Goal: Task Accomplishment & Management: Manage account settings

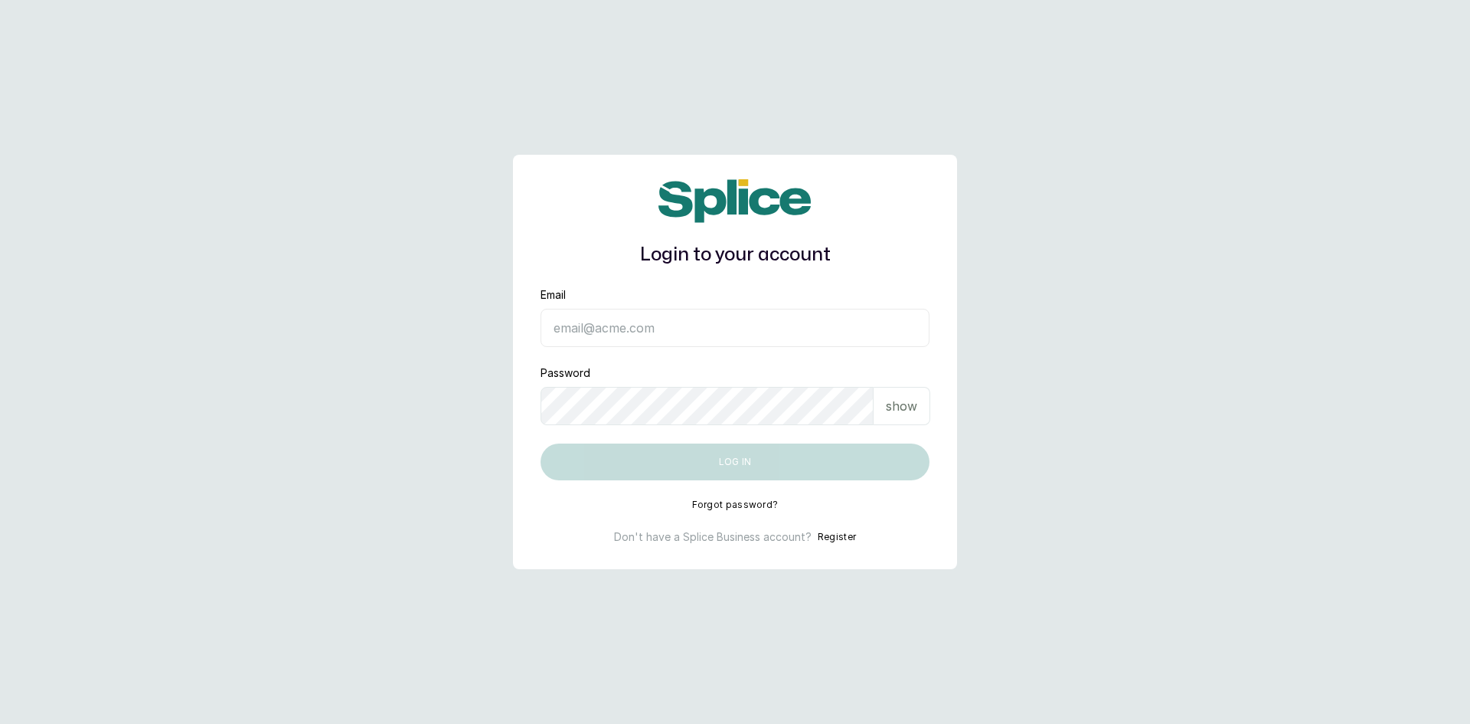
type input "[EMAIL_ADDRESS][DOMAIN_NAME]"
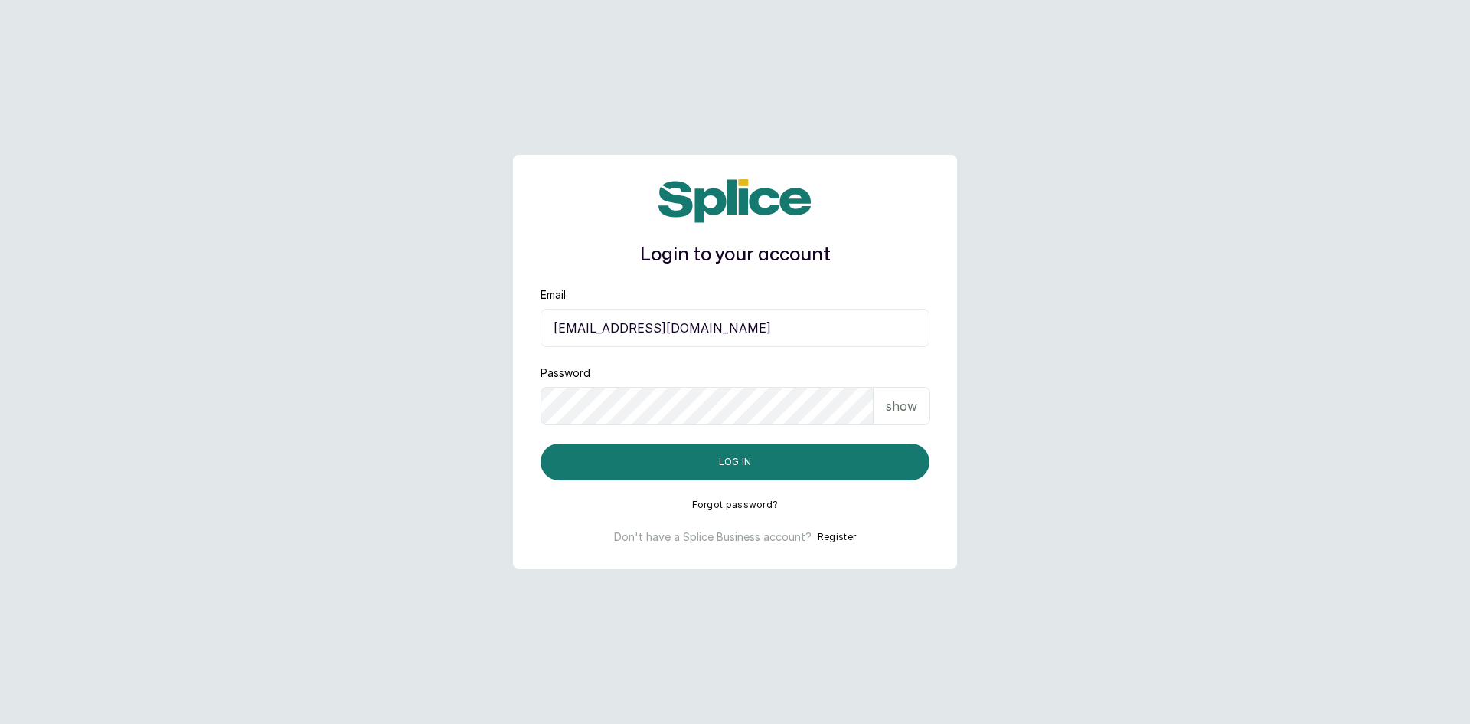
click at [914, 401] on p "show" at bounding box center [901, 406] width 31 height 18
click at [783, 450] on button "Log in" at bounding box center [735, 461] width 389 height 37
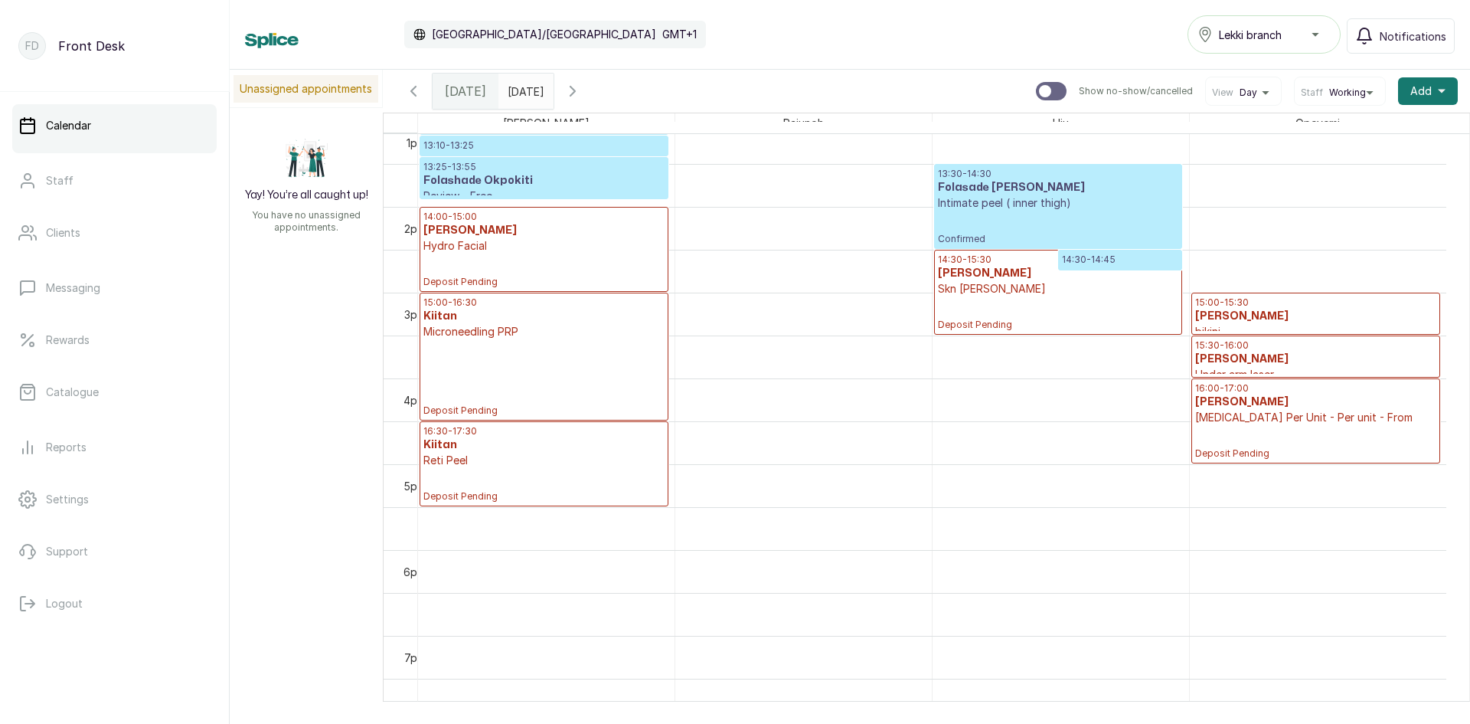
scroll to position [1023, 0]
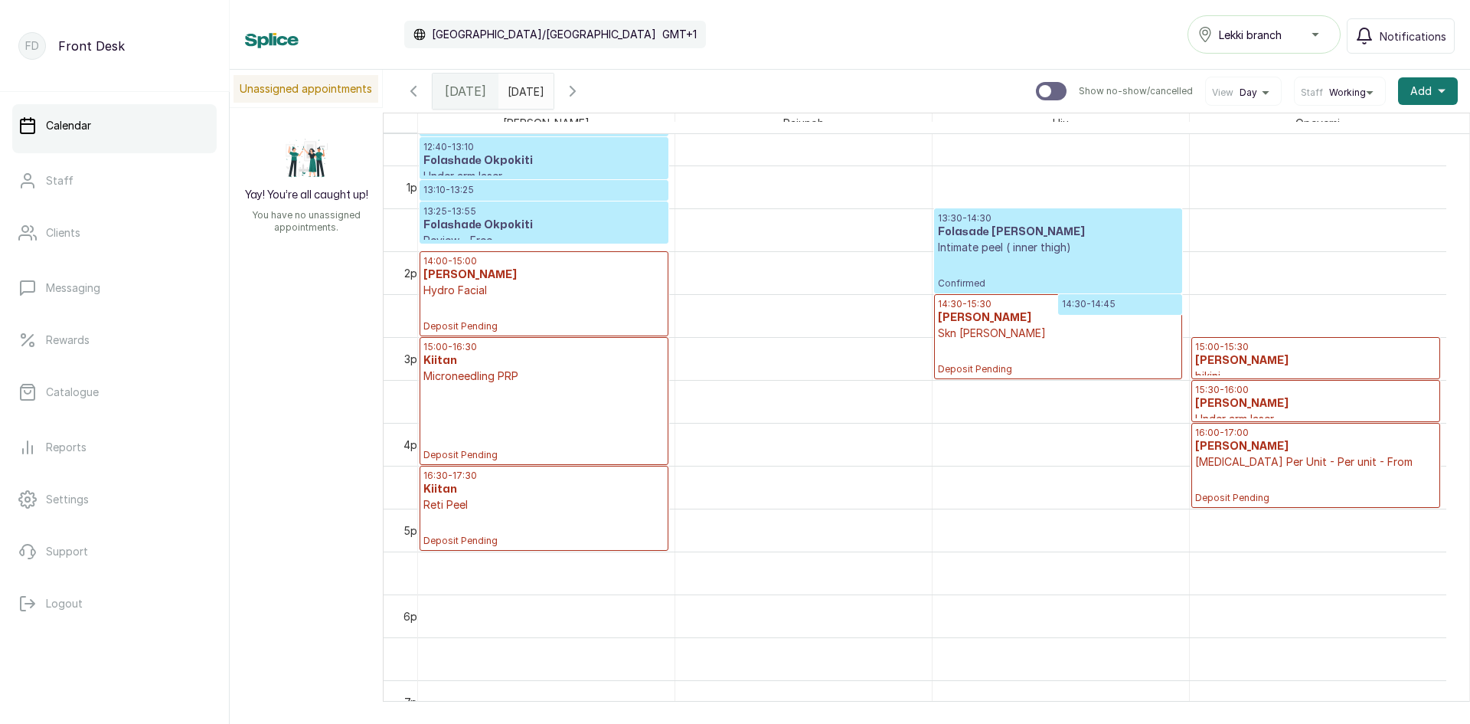
click at [1260, 371] on p "bikini" at bounding box center [1315, 375] width 241 height 15
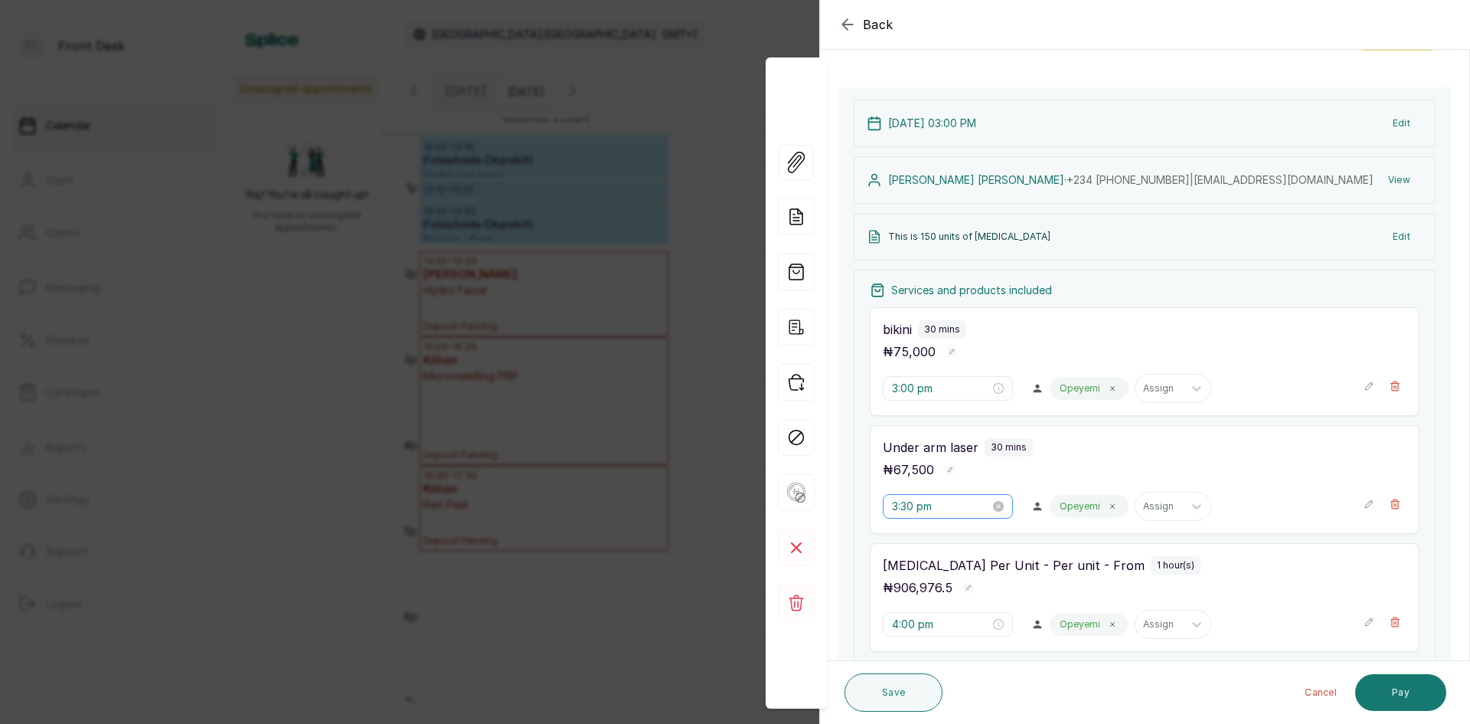
scroll to position [63, 0]
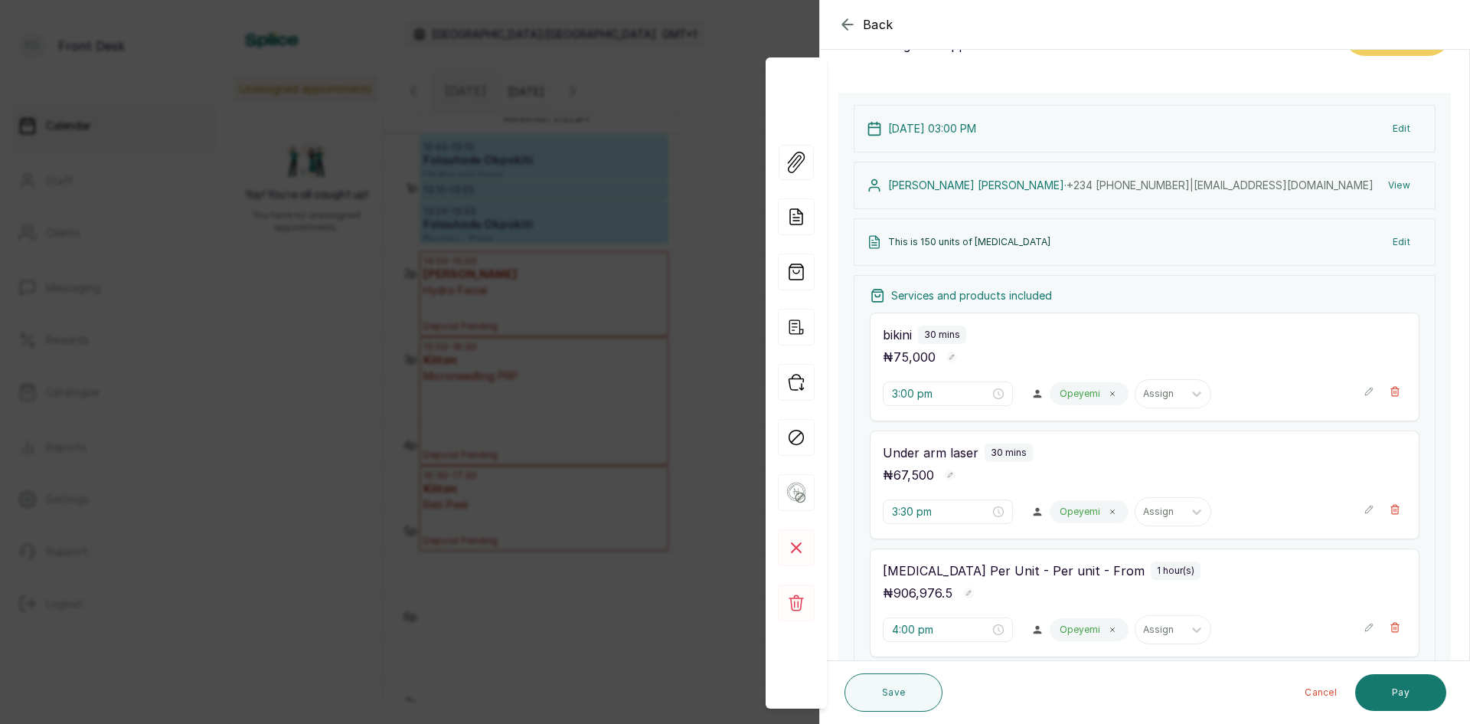
click at [706, 190] on div "Back Appointment Details Edit appointment 🚶 Walk-in (booked by Front Desk) Make…" at bounding box center [735, 362] width 1470 height 724
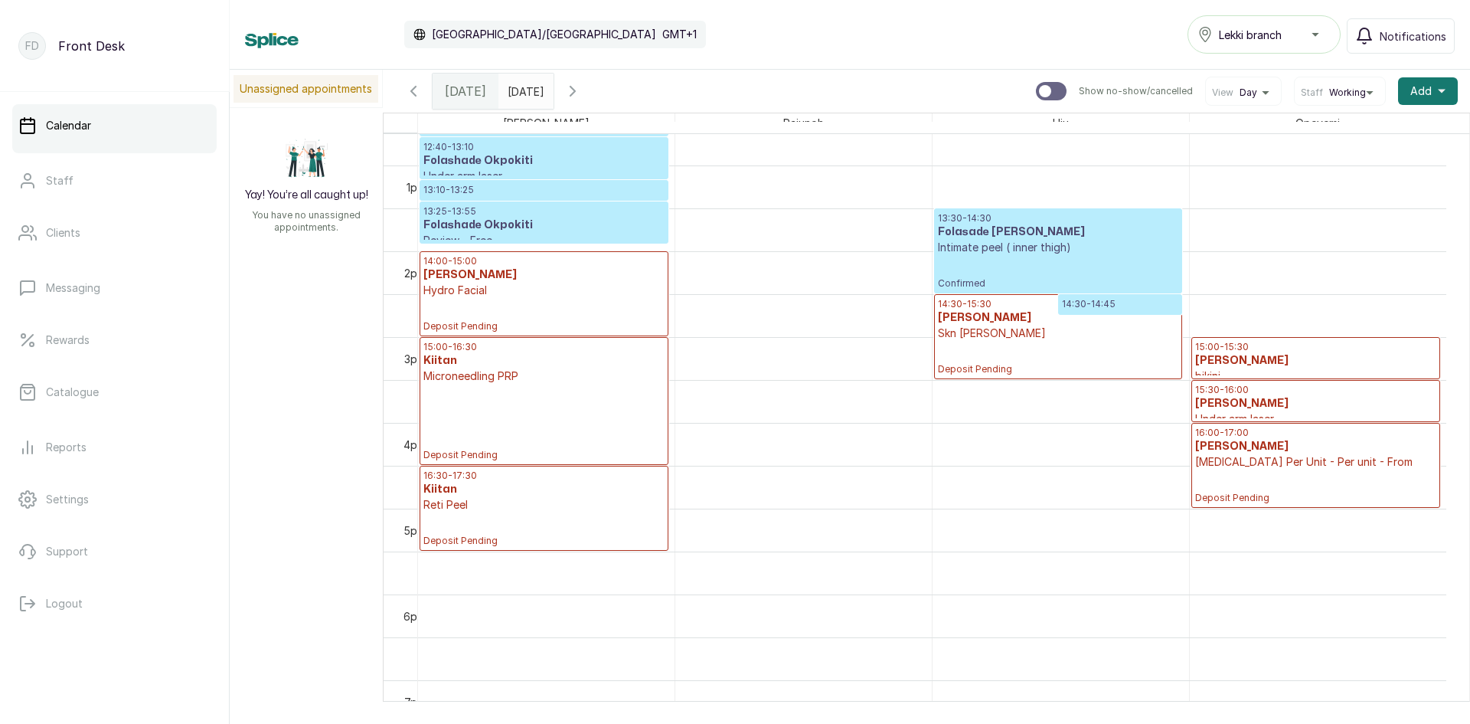
drag, startPoint x: 566, startPoint y: 95, endPoint x: 578, endPoint y: 107, distance: 17.3
click at [554, 107] on div "Fri Aug 29, 2025" at bounding box center [526, 91] width 55 height 35
type input "dd/MM/yyyy"
drag, startPoint x: 505, startPoint y: 96, endPoint x: 520, endPoint y: 104, distance: 16.8
click at [525, 110] on div "Today Fri Aug 29, 2025 dd/MM/yyyy Show no-show/cancelled View Day Staff Working…" at bounding box center [926, 91] width 1087 height 43
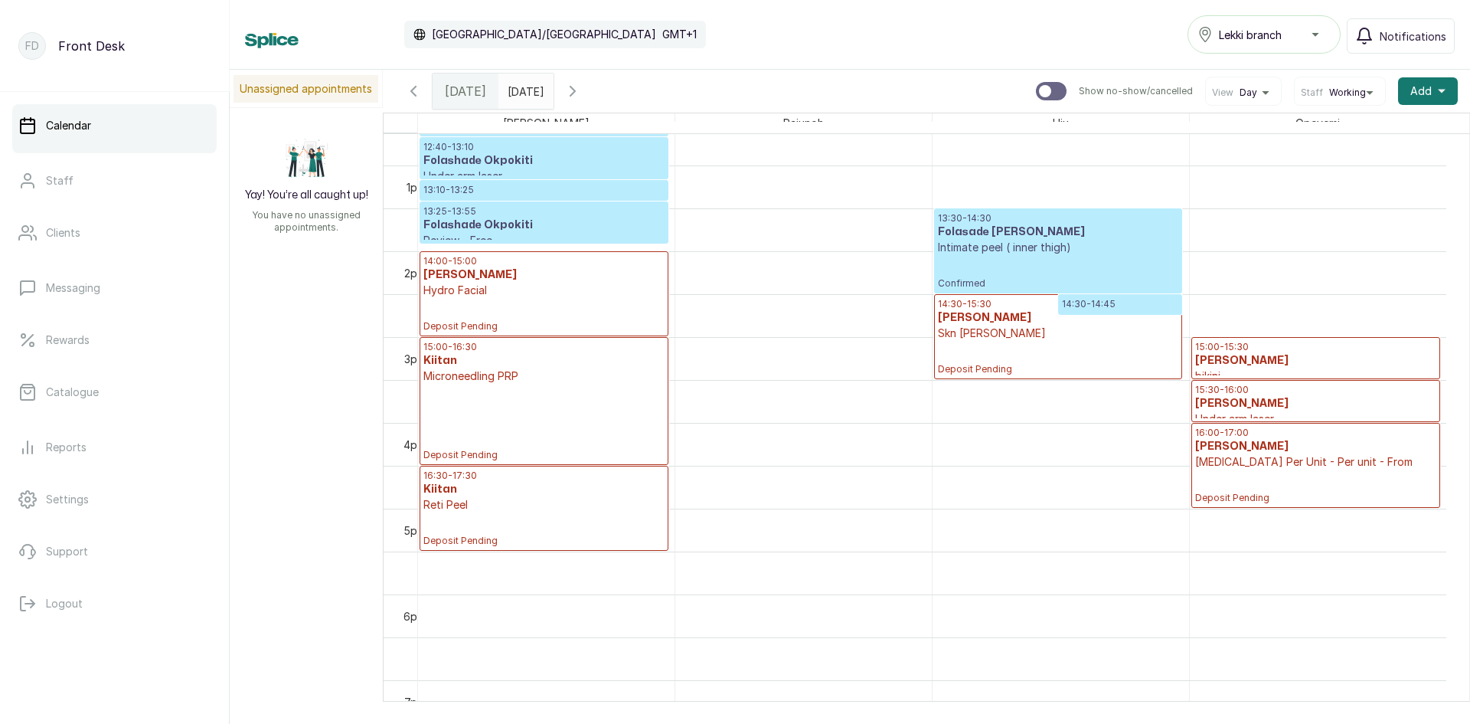
click at [520, 83] on input "dd/MM/yyyy" at bounding box center [511, 87] width 25 height 26
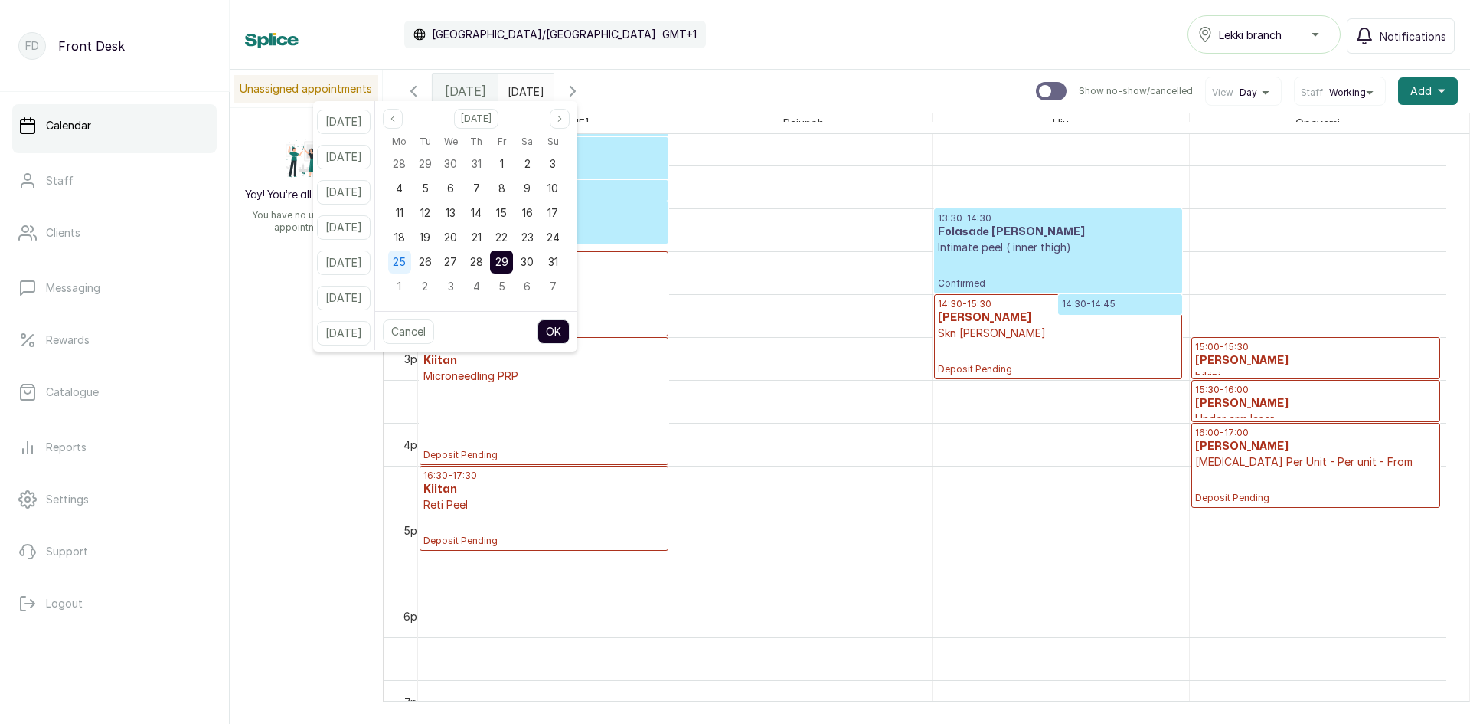
click at [406, 264] on span "25" at bounding box center [399, 261] width 13 height 13
click at [570, 329] on button "OK" at bounding box center [554, 331] width 32 height 25
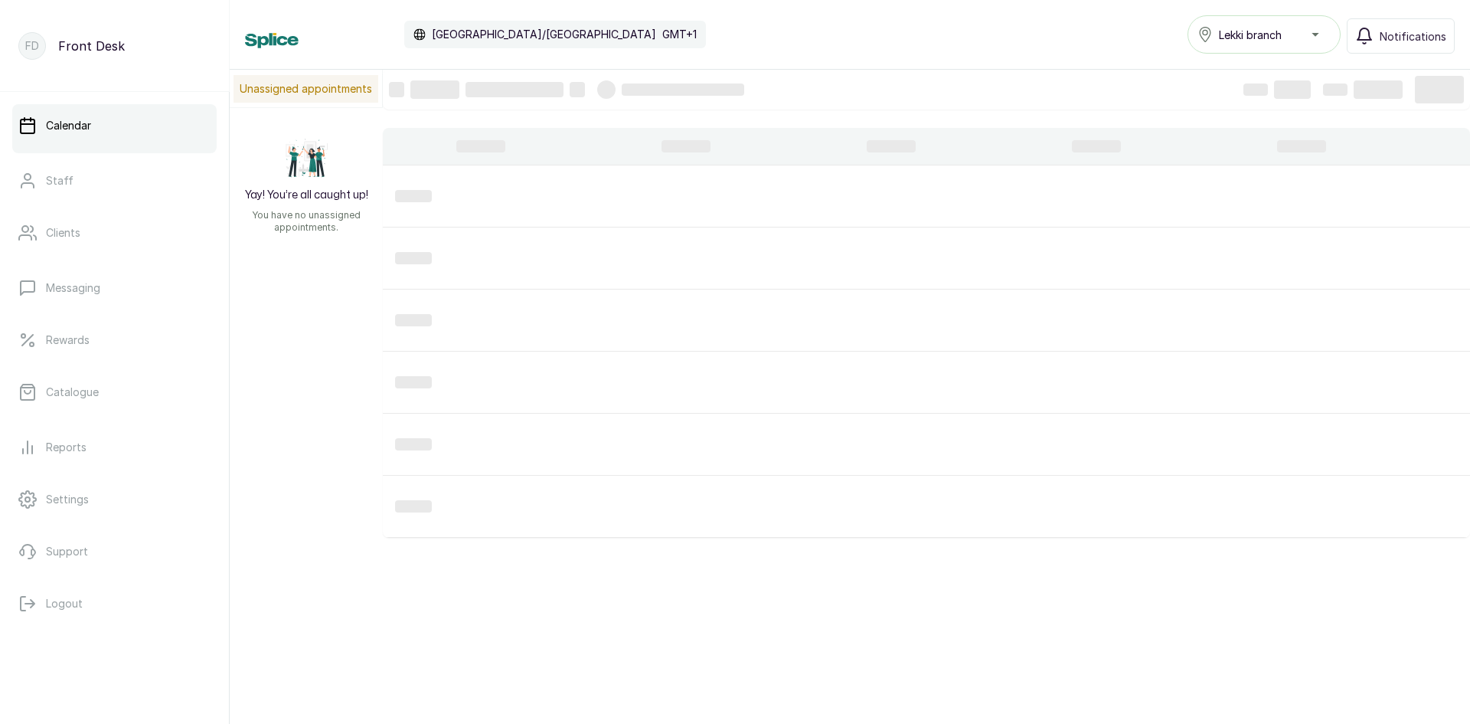
type input "25/08/2025"
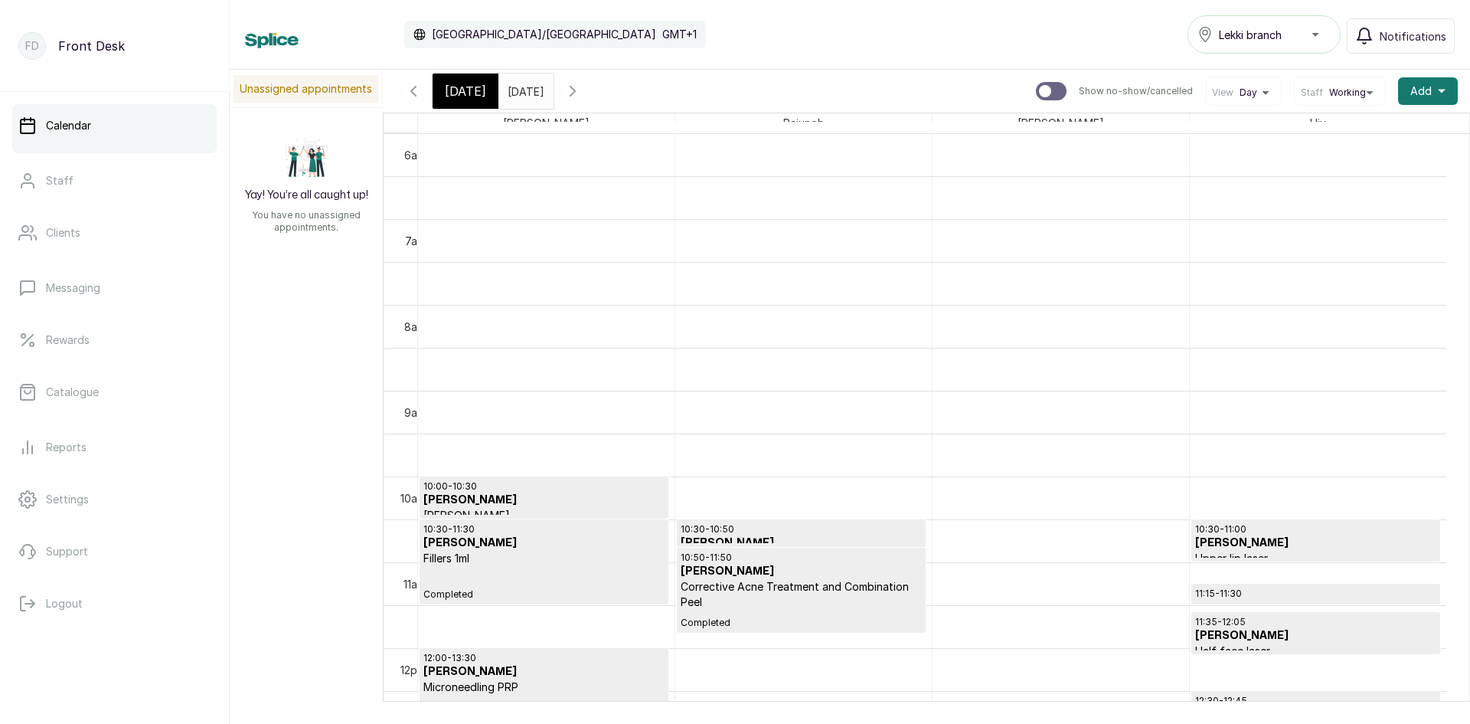
click at [530, 536] on h3 "JENNIFER NNOLI" at bounding box center [543, 542] width 241 height 15
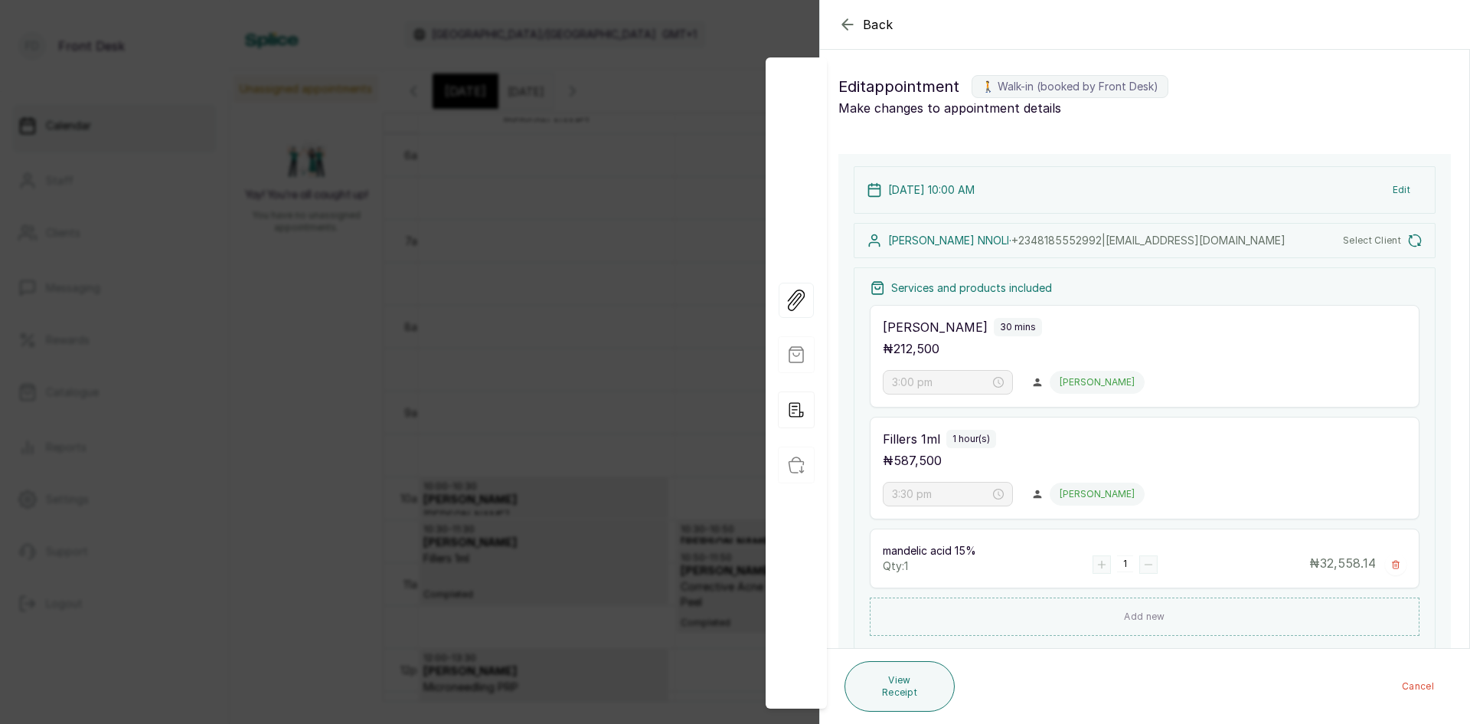
type input "10:00 am"
type input "10:30 am"
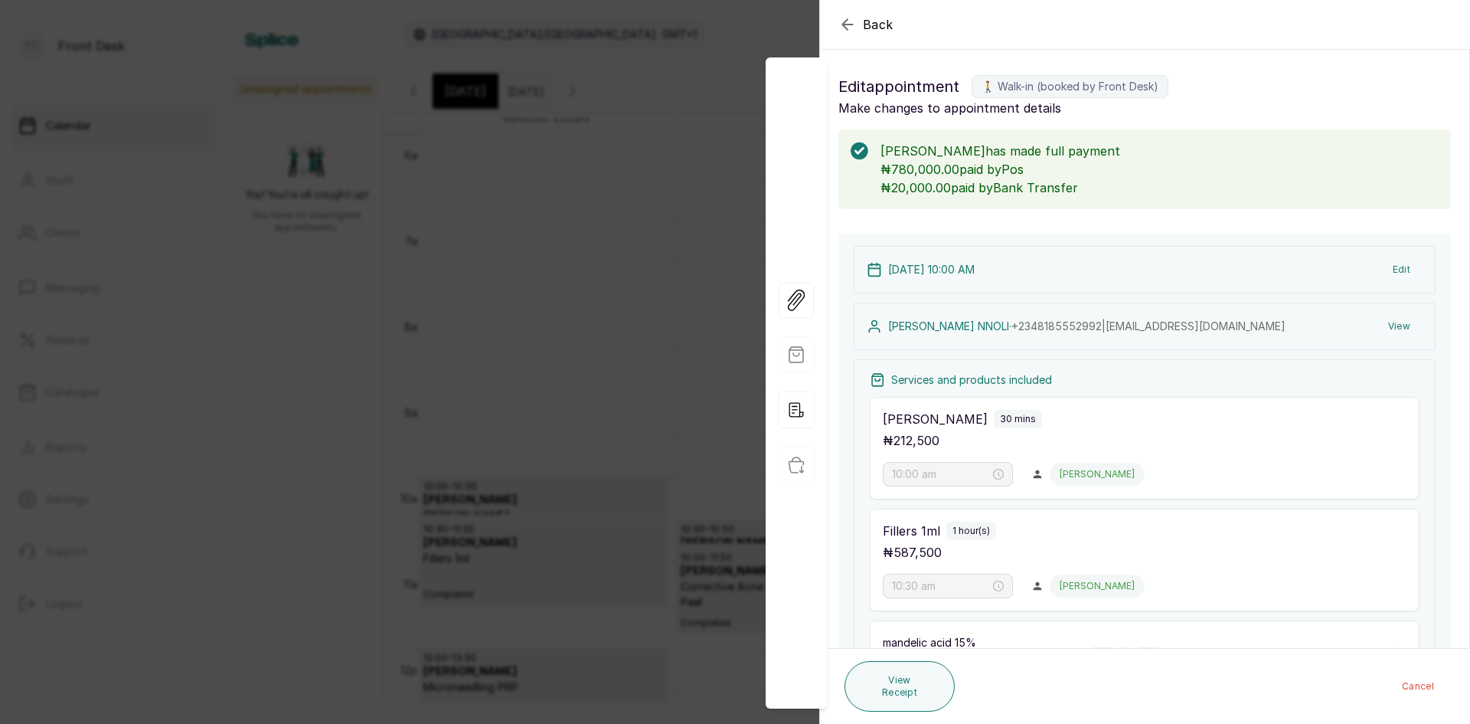
click at [868, 21] on span "Back" at bounding box center [878, 24] width 31 height 18
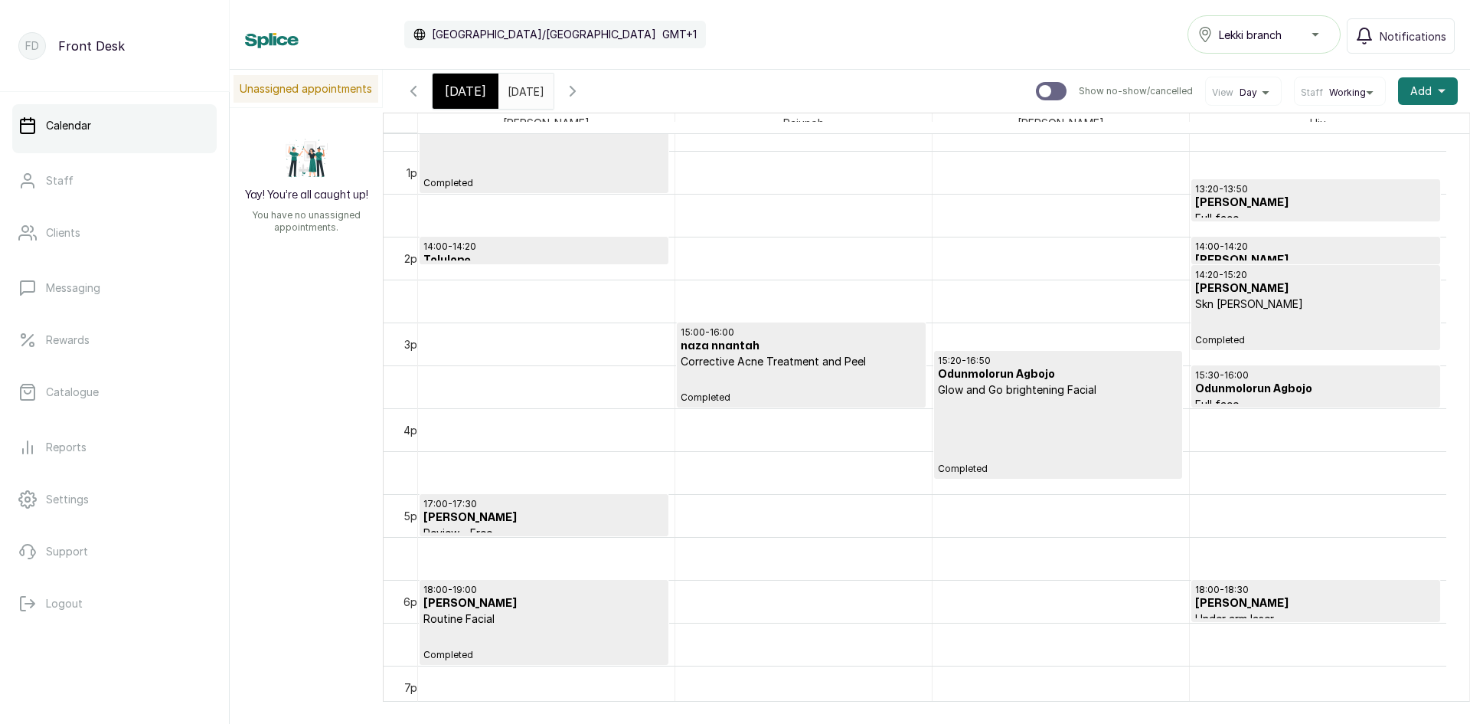
scroll to position [1051, 0]
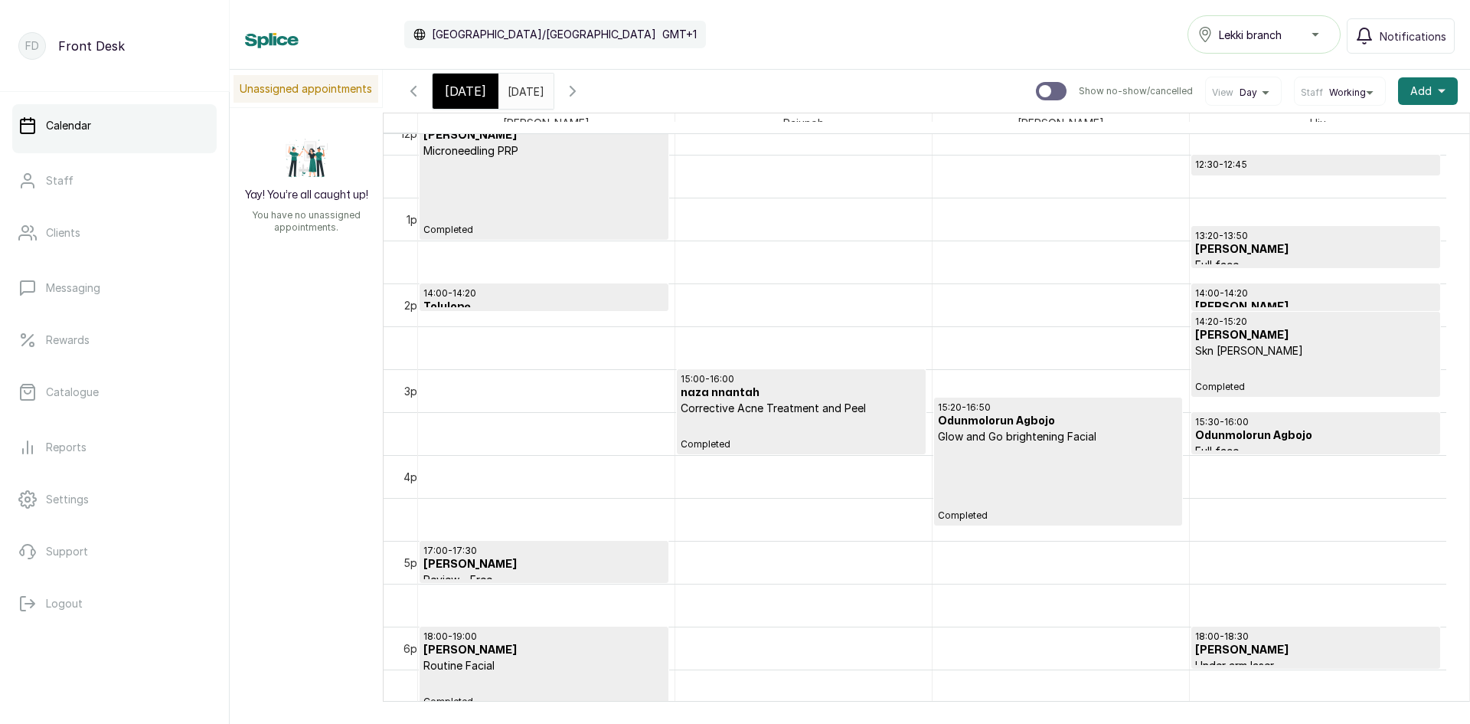
click at [524, 88] on input "25/08/2025" at bounding box center [511, 87] width 25 height 26
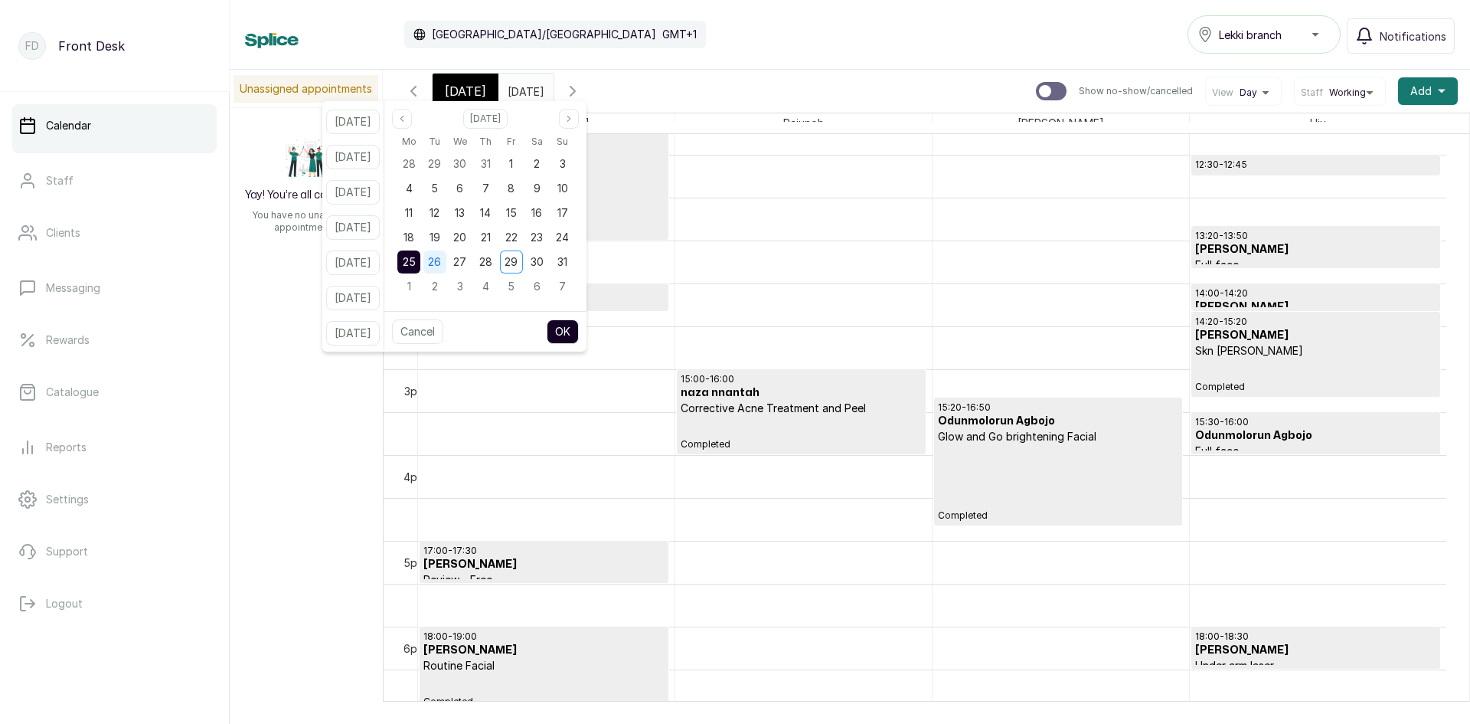
click at [441, 259] on span "26" at bounding box center [434, 261] width 13 height 13
click at [573, 329] on button "OK" at bounding box center [563, 331] width 32 height 25
type input "26/08/2025"
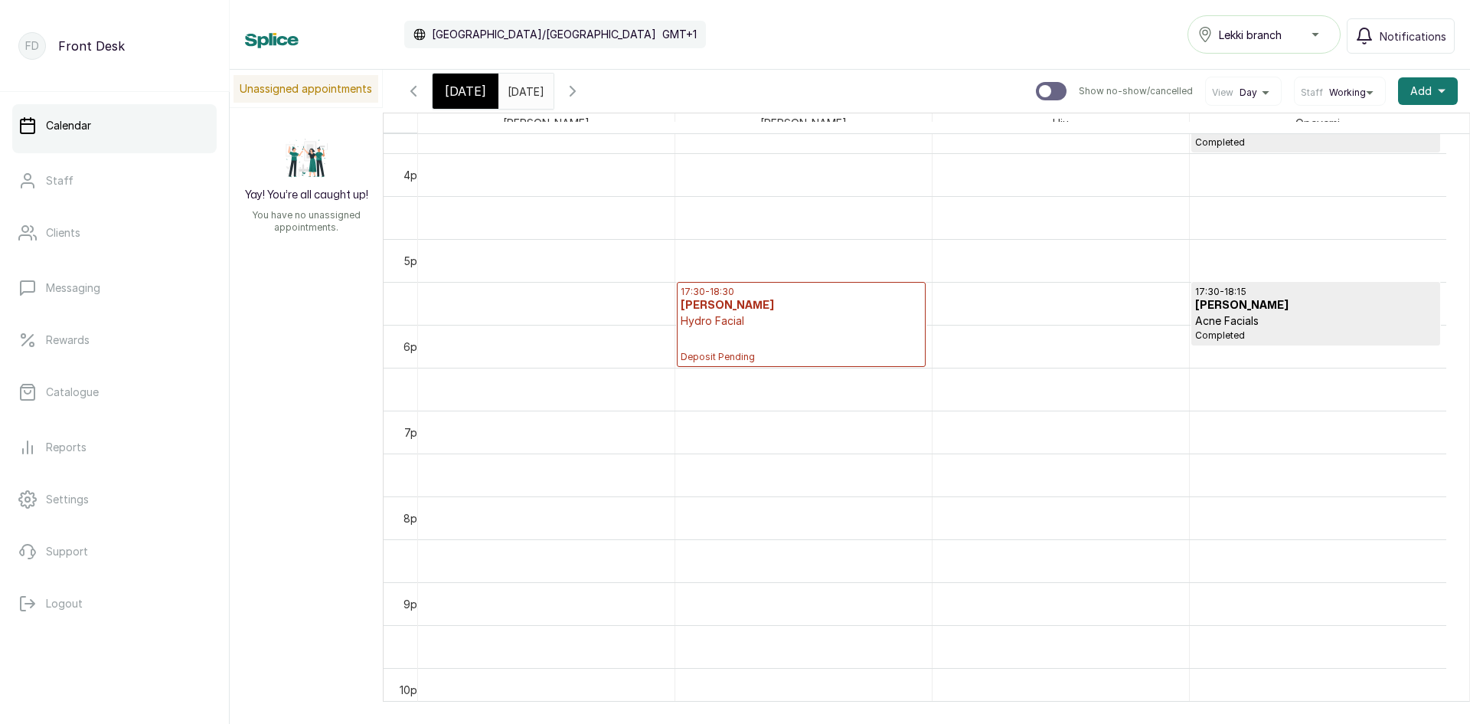
scroll to position [1358, 0]
click at [749, 326] on div "17:30 - 18:30 Amina Nasir Hydro Facial Deposit Pending" at bounding box center [801, 319] width 240 height 77
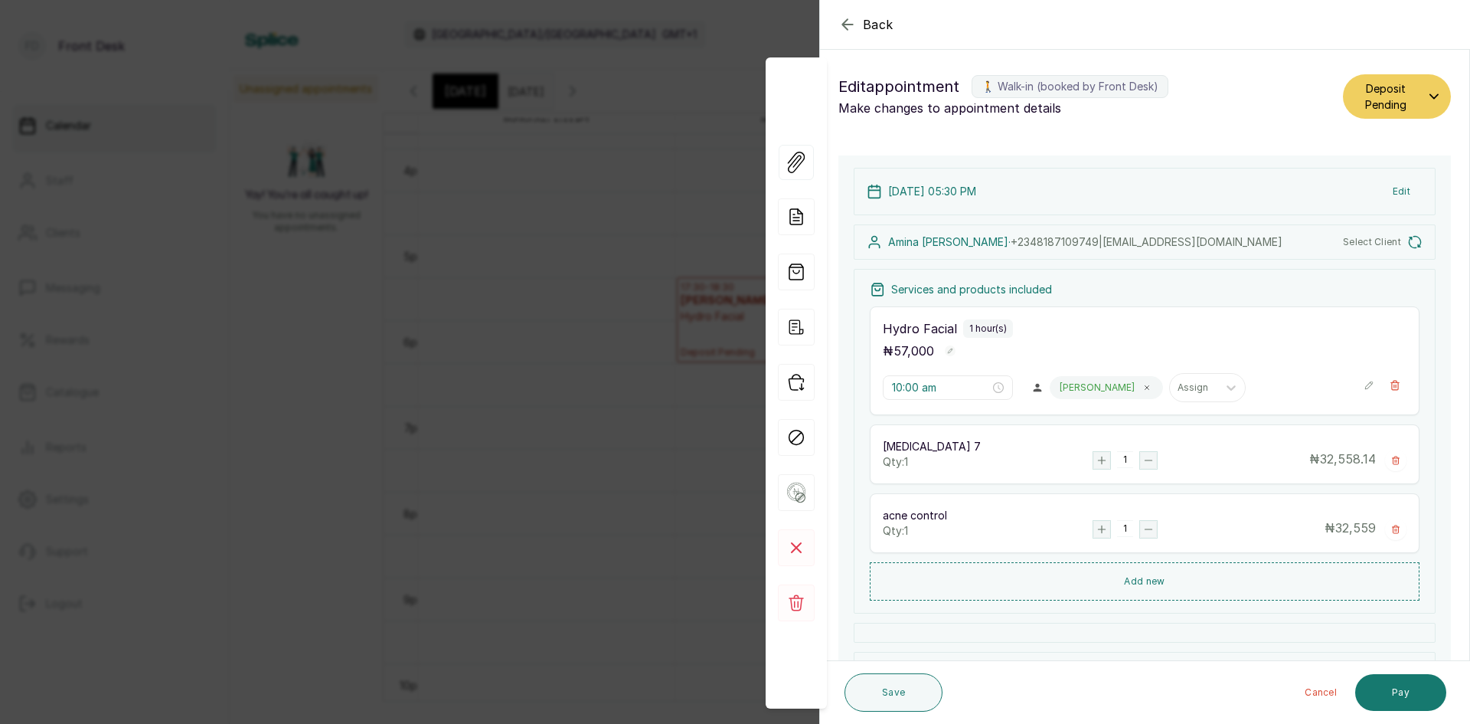
type input "5:30 pm"
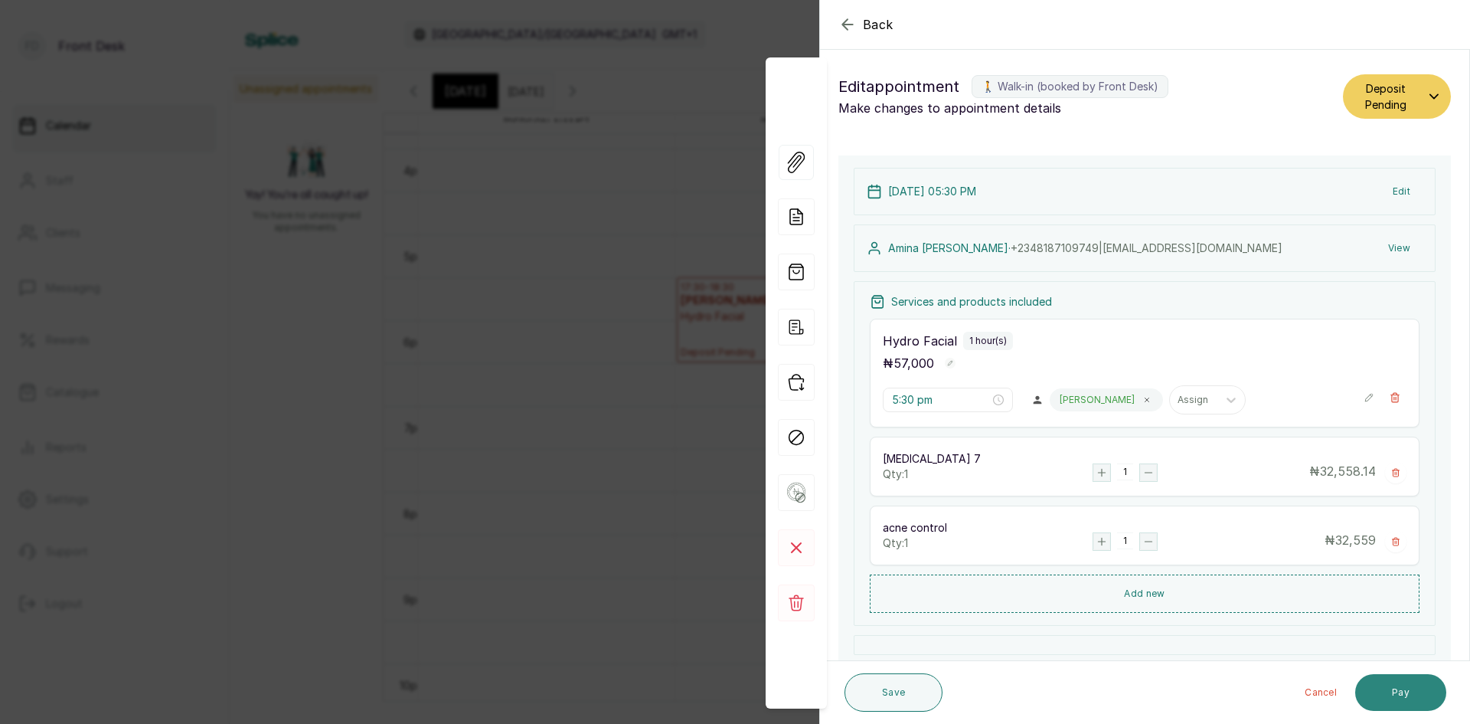
click at [1404, 687] on button "Pay" at bounding box center [1400, 692] width 91 height 37
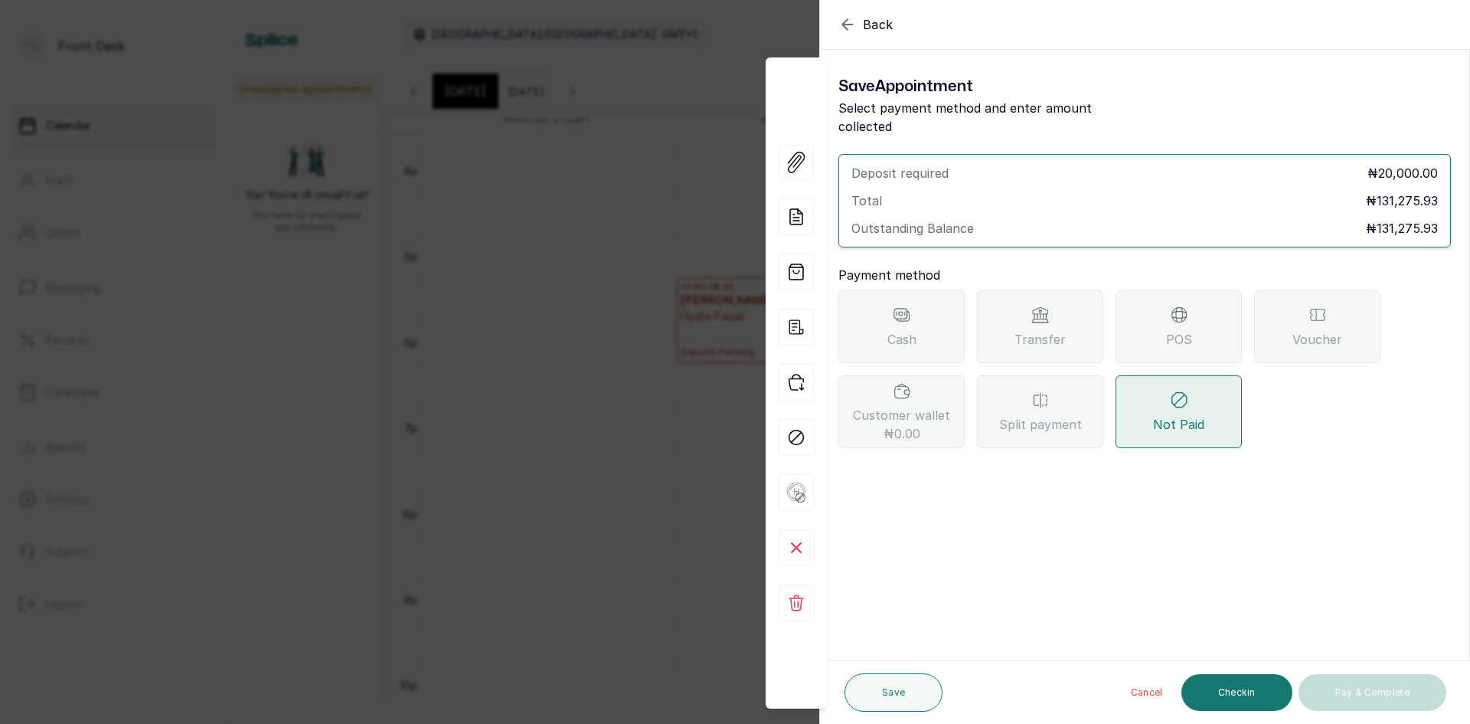
click at [1057, 330] on span "Transfer" at bounding box center [1040, 339] width 51 height 18
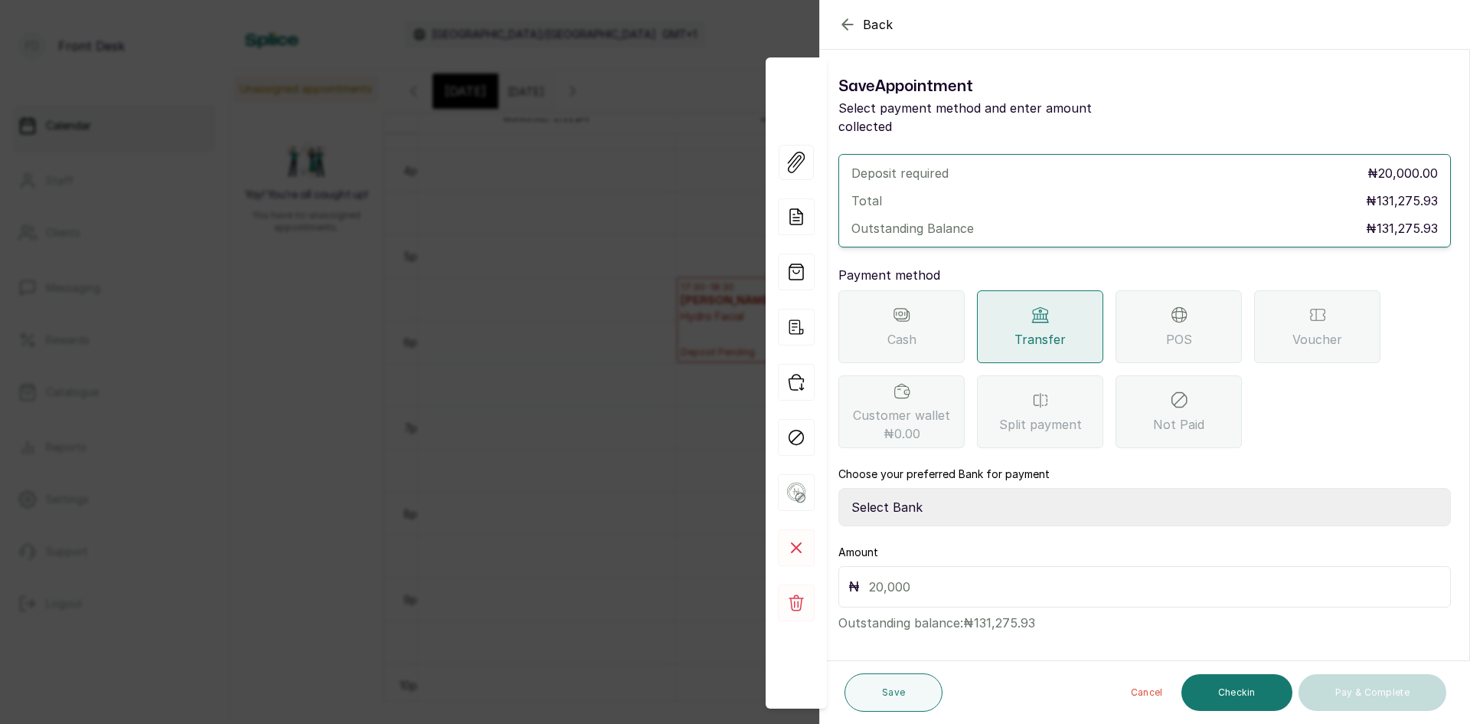
click at [966, 488] on select "Select Bank DONNA ONYENDI Fairmoney Microfinance Bank SKN ANALYTICS MED AESTH. …" at bounding box center [1145, 507] width 613 height 38
select select "43272bc0-21c6-4b19-b9fb-c2093b8603c2"
click at [839, 488] on select "Select Bank DONNA ONYENDI Fairmoney Microfinance Bank SKN ANALYTICS MED AESTH. …" at bounding box center [1145, 507] width 613 height 38
click at [908, 684] on button "Save" at bounding box center [894, 692] width 98 height 38
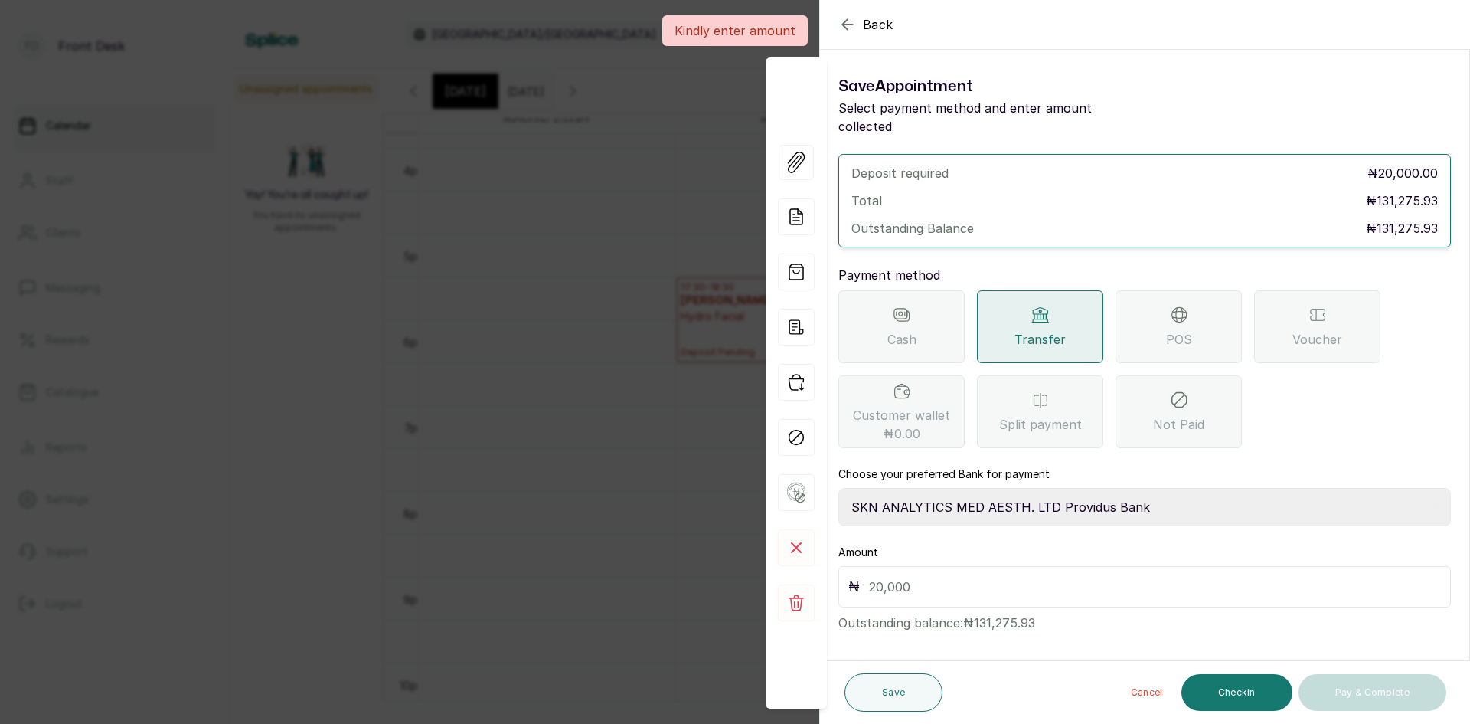
click at [983, 576] on input "text" at bounding box center [1155, 586] width 572 height 21
type input "20,000"
click at [865, 697] on button "Save" at bounding box center [894, 692] width 98 height 38
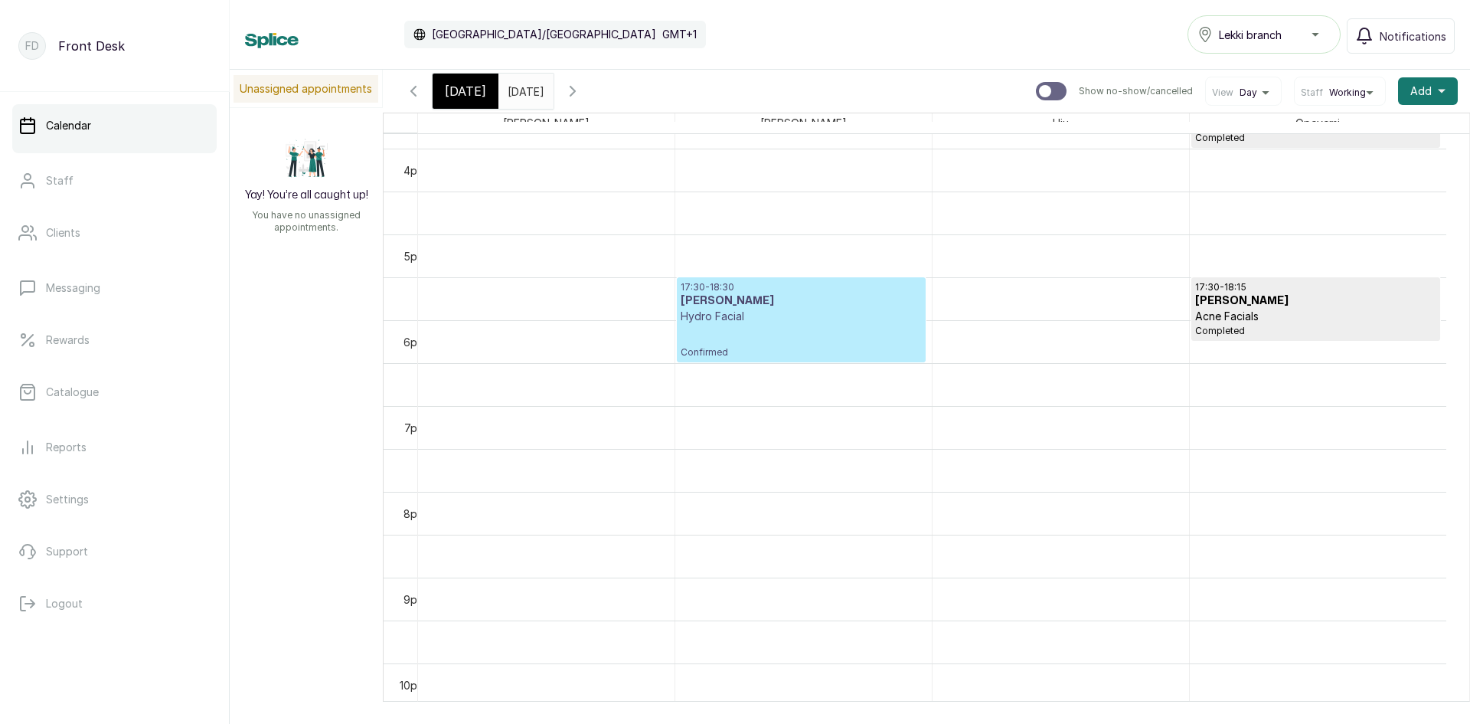
click at [821, 310] on p "Hydro Facial" at bounding box center [801, 316] width 240 height 15
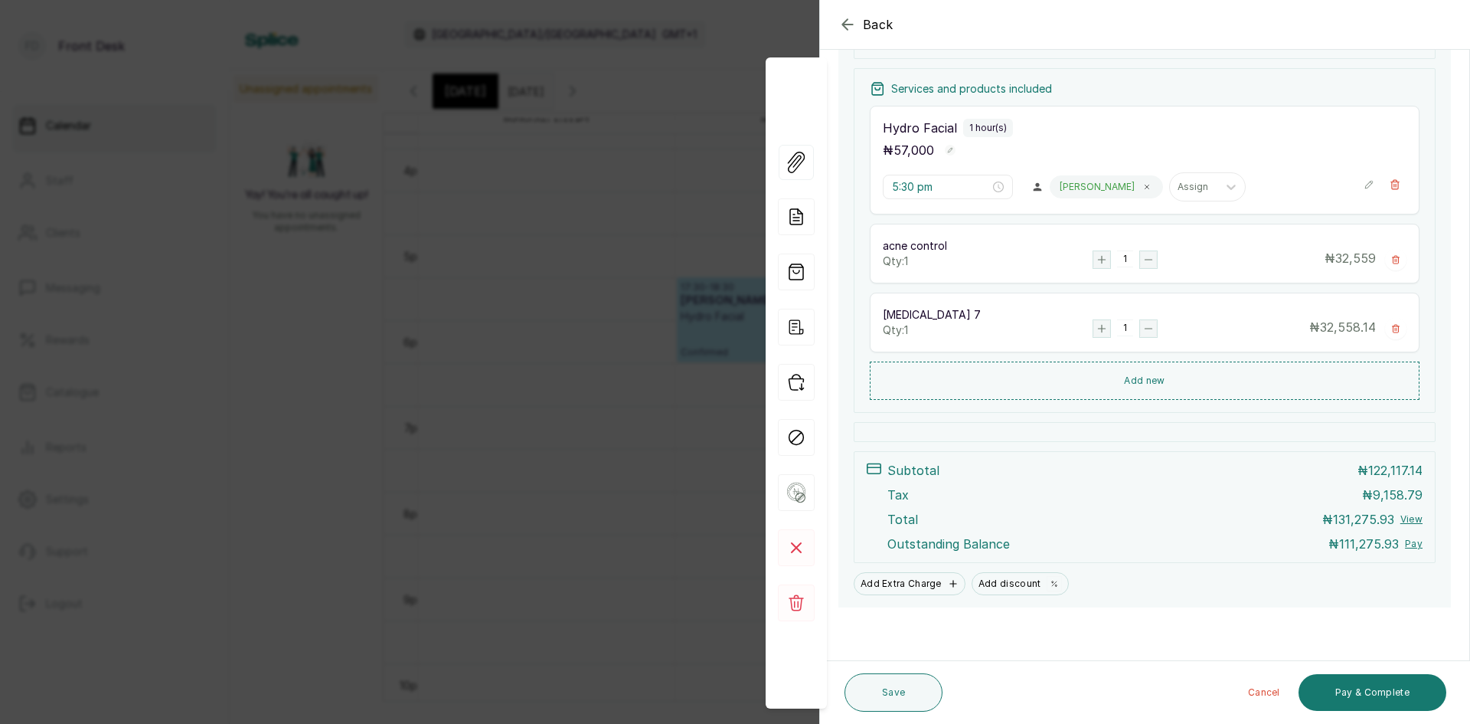
scroll to position [273, 0]
click at [1365, 695] on button "Pay & Complete" at bounding box center [1373, 692] width 148 height 37
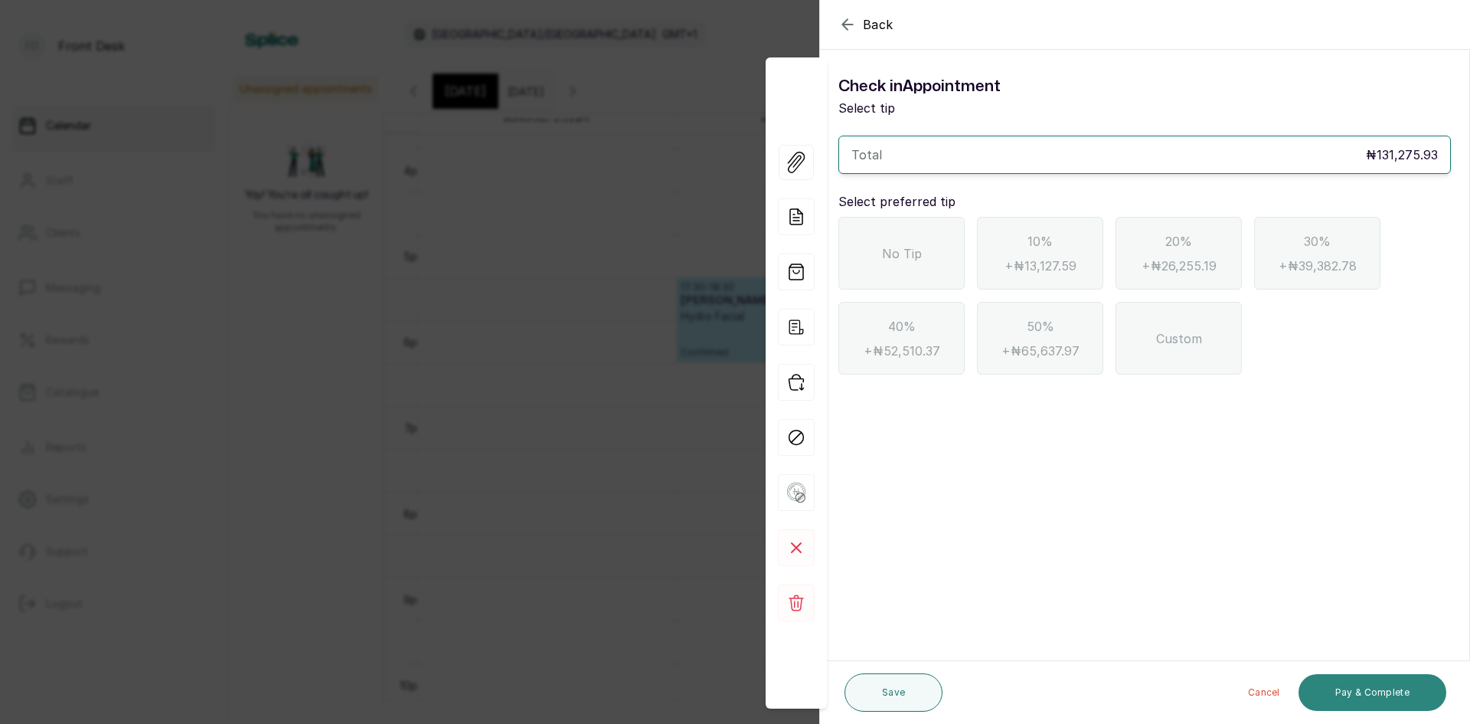
scroll to position [0, 0]
click at [927, 240] on div "No Tip" at bounding box center [902, 253] width 126 height 73
click at [1336, 695] on button "Pay & Complete" at bounding box center [1373, 692] width 148 height 37
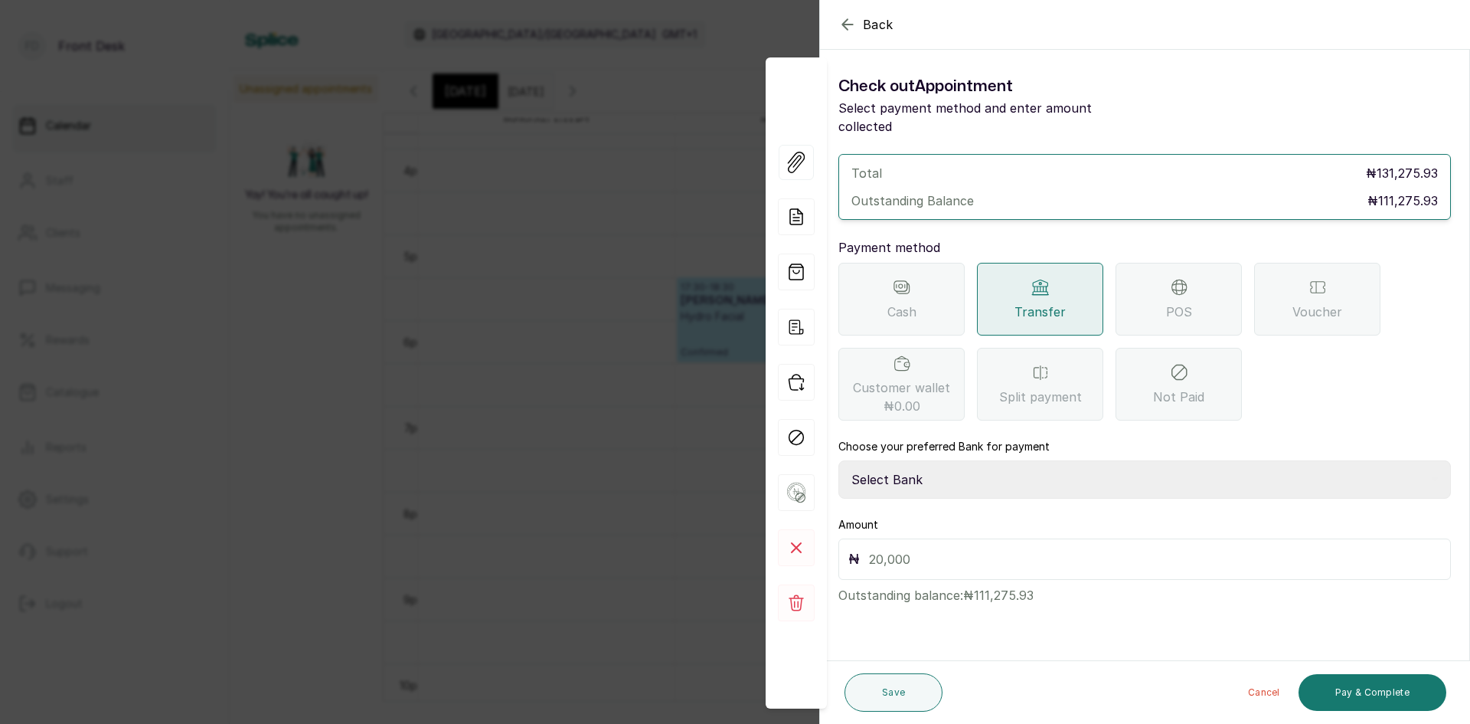
click at [1035, 280] on div "Transfer" at bounding box center [1040, 299] width 126 height 73
click at [956, 461] on select "Select Bank DONNA ONYENDI Fairmoney Microfinance Bank SKN ANALYTICS MED AESTH. …" at bounding box center [1145, 479] width 613 height 38
select select "43272bc0-21c6-4b19-b9fb-c2093b8603c2"
click at [839, 460] on select "Select Bank DONNA ONYENDI Fairmoney Microfinance Bank SKN ANALYTICS MED AESTH. …" at bounding box center [1145, 479] width 613 height 38
click at [942, 548] on input "text" at bounding box center [1155, 558] width 572 height 21
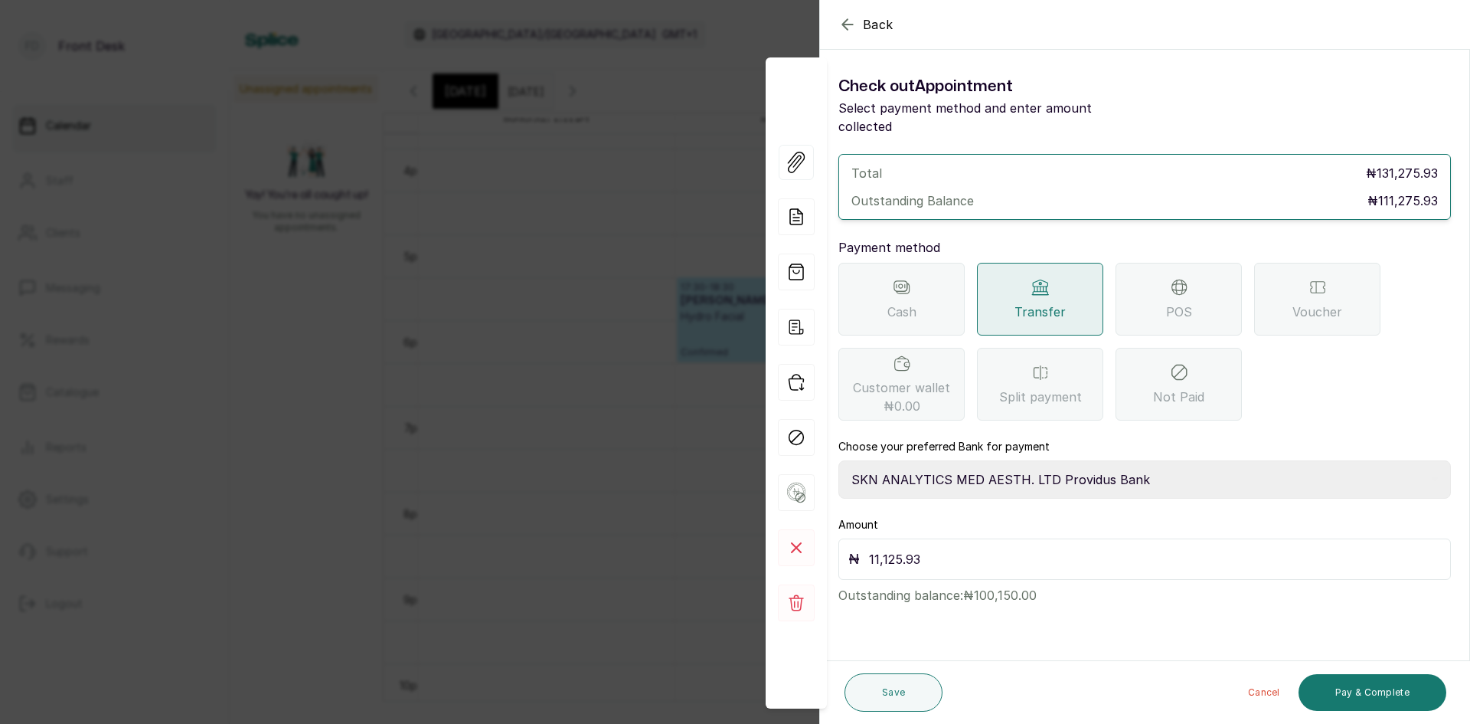
click at [891, 548] on input "11,125.93" at bounding box center [1155, 558] width 572 height 21
type input "111,275.93"
click at [1336, 700] on button "Pay & Complete" at bounding box center [1373, 692] width 148 height 37
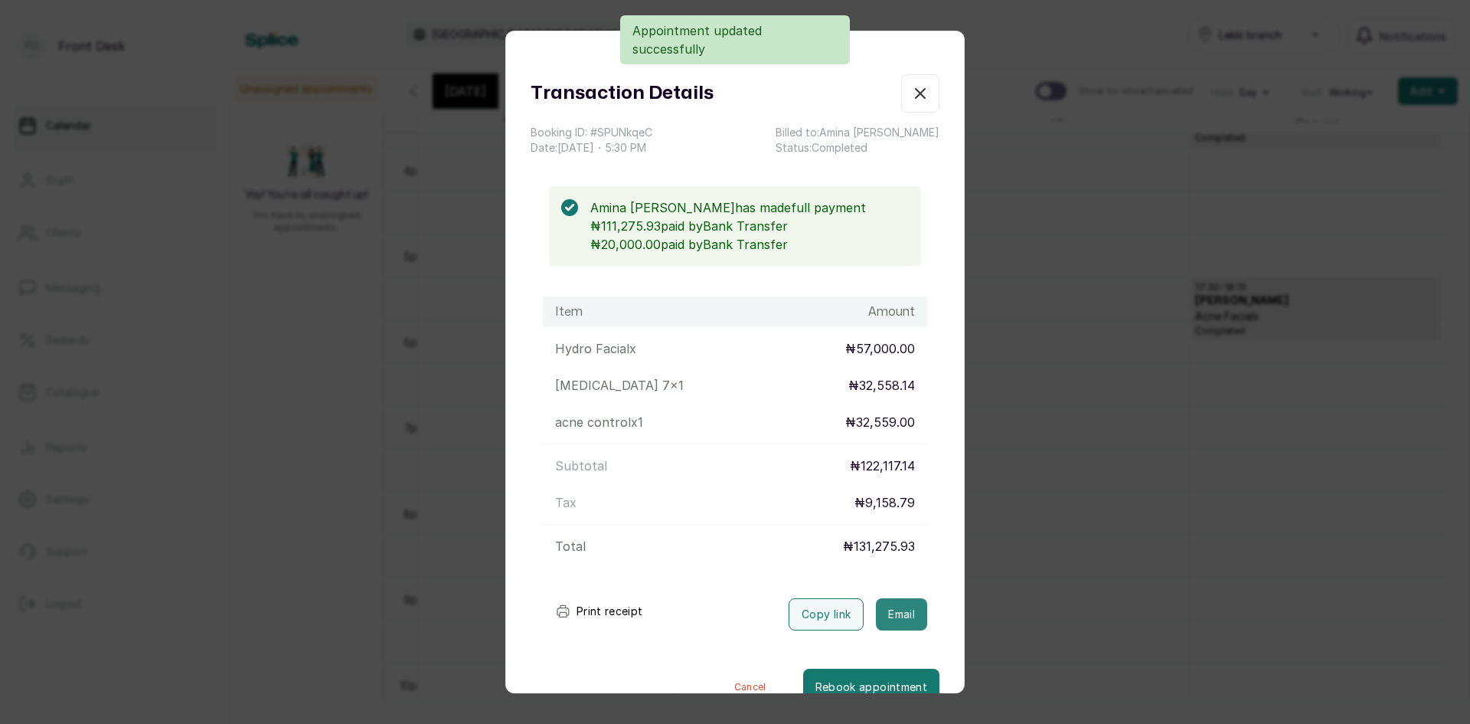
click at [876, 613] on button "Email" at bounding box center [901, 614] width 51 height 32
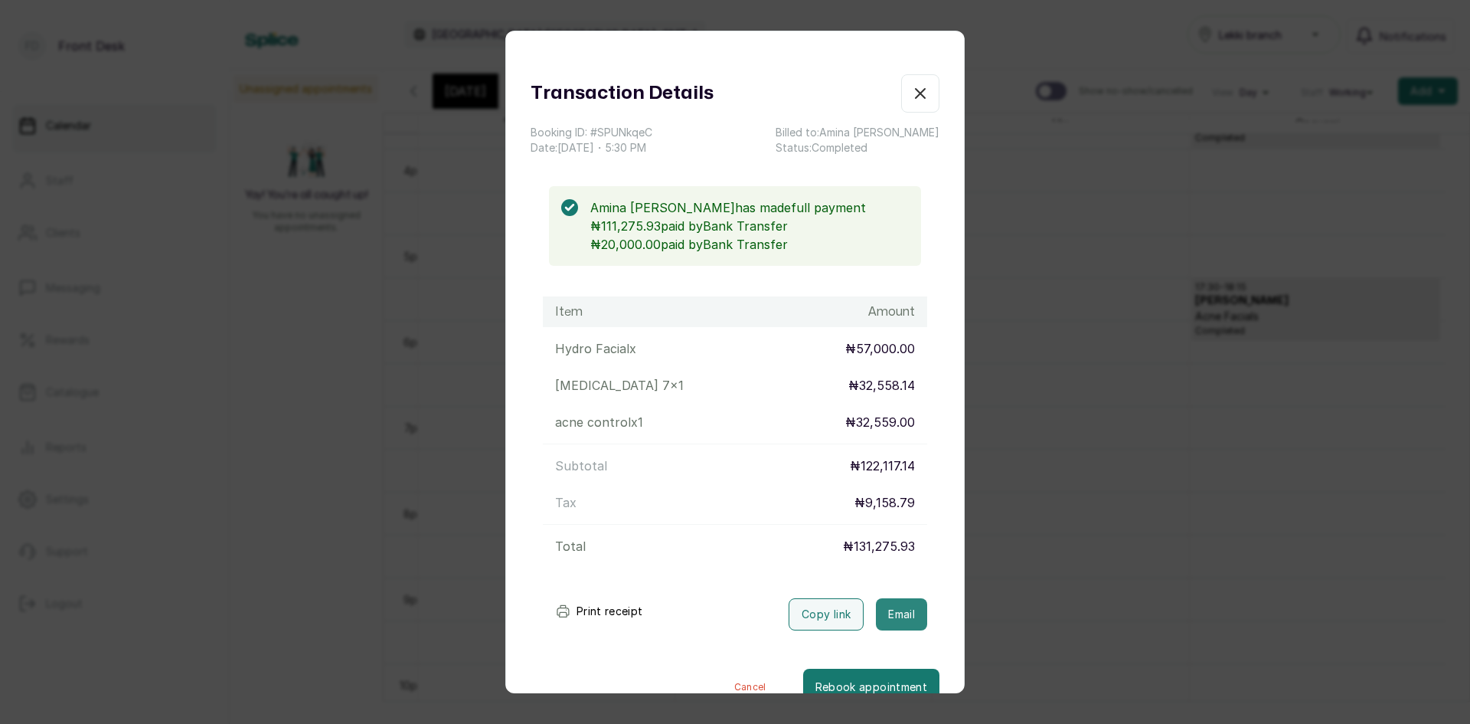
click at [876, 609] on button "Email" at bounding box center [901, 614] width 51 height 32
click at [1058, 454] on div "Transaction Details Booking ID: # SPUNkqeC Date: 26 Aug, 2025 ・ 5:30 PM Billed …" at bounding box center [735, 362] width 1470 height 724
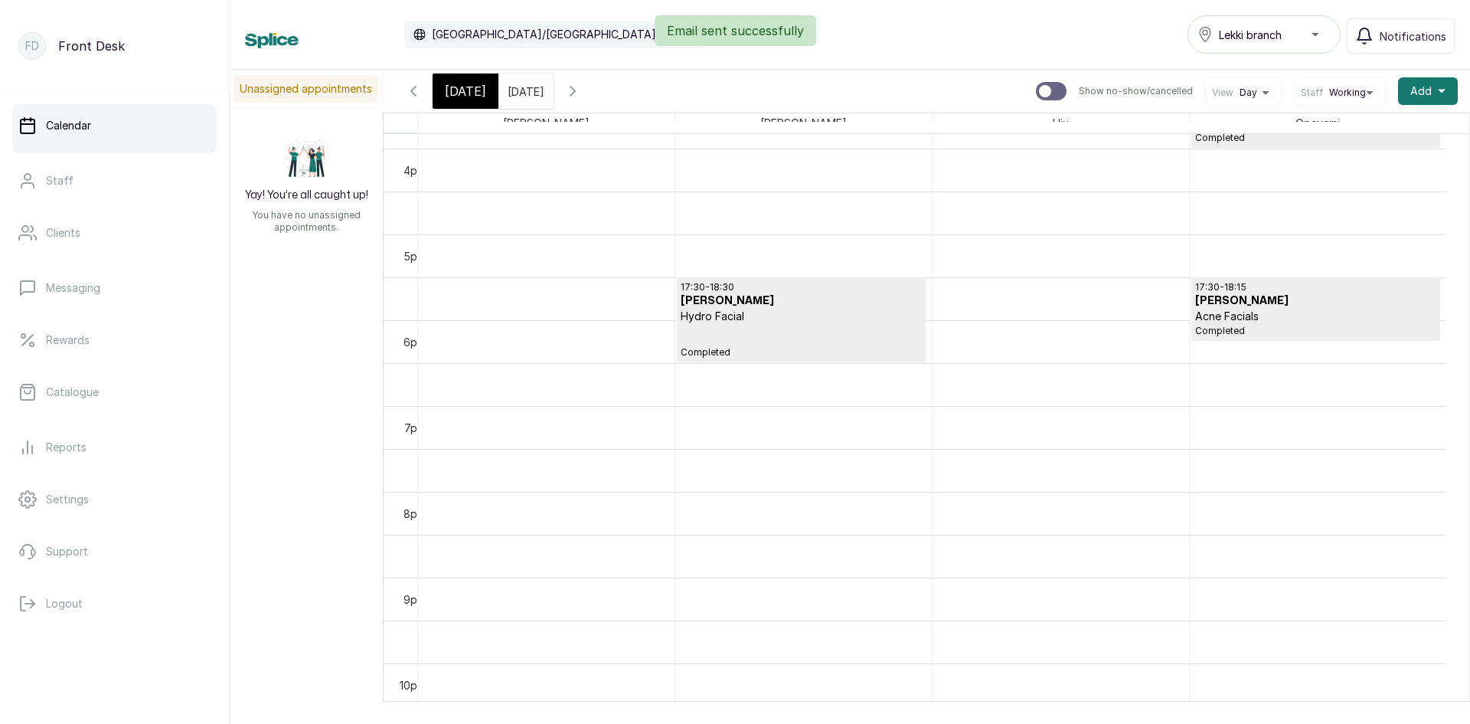
click at [524, 90] on input "26/08/2025" at bounding box center [511, 87] width 25 height 26
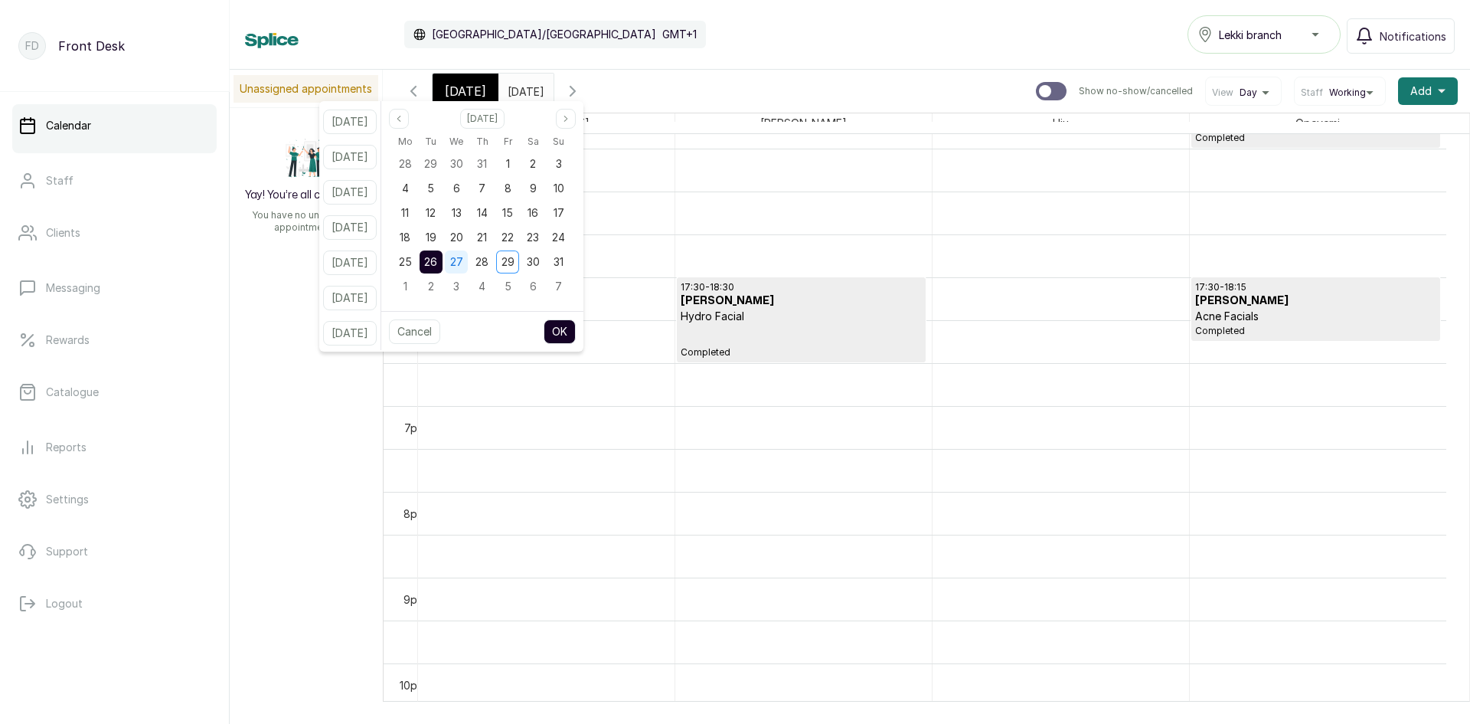
click at [463, 263] on span "27" at bounding box center [456, 261] width 13 height 13
click at [576, 327] on button "OK" at bounding box center [560, 331] width 32 height 25
type input "27/08/2025"
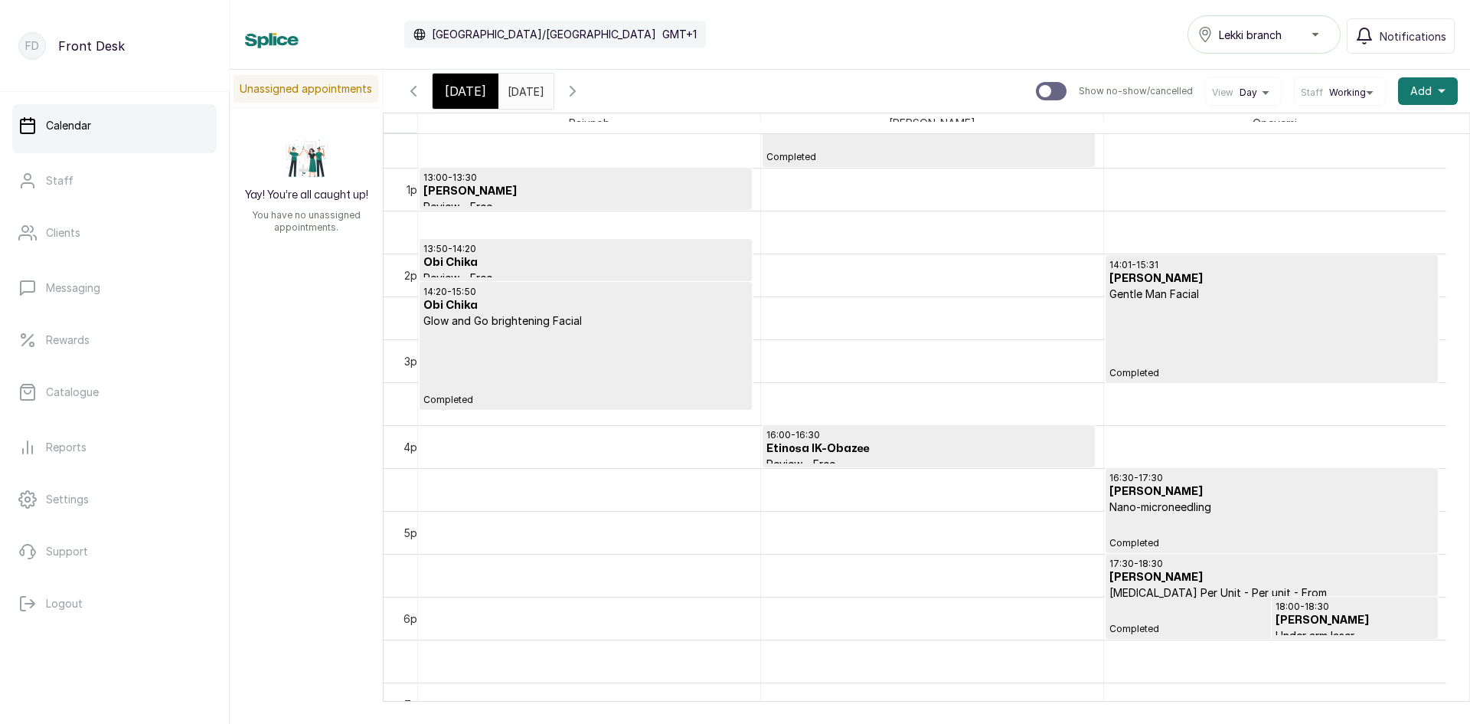
scroll to position [1128, 0]
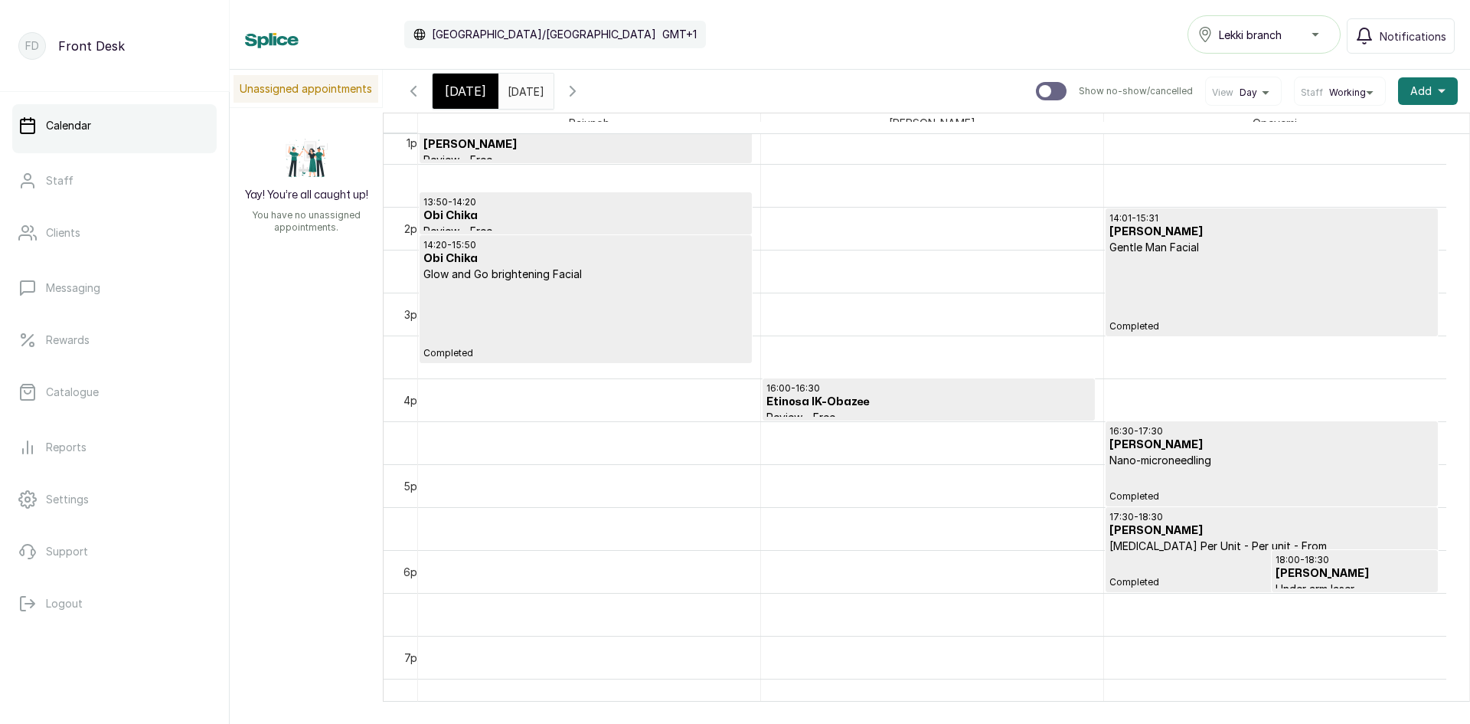
click at [524, 92] on input "27/08/2025" at bounding box center [511, 87] width 25 height 26
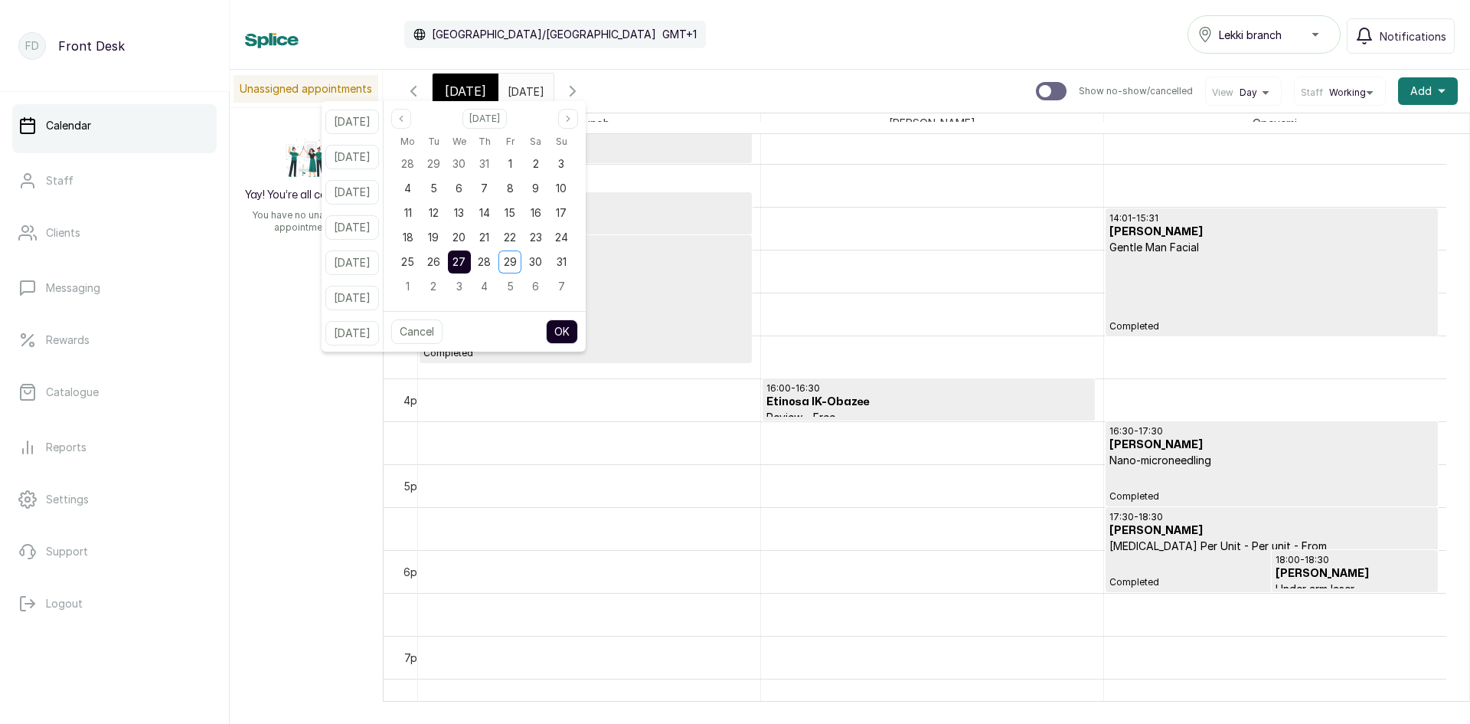
click at [469, 85] on span "Today" at bounding box center [465, 91] width 41 height 18
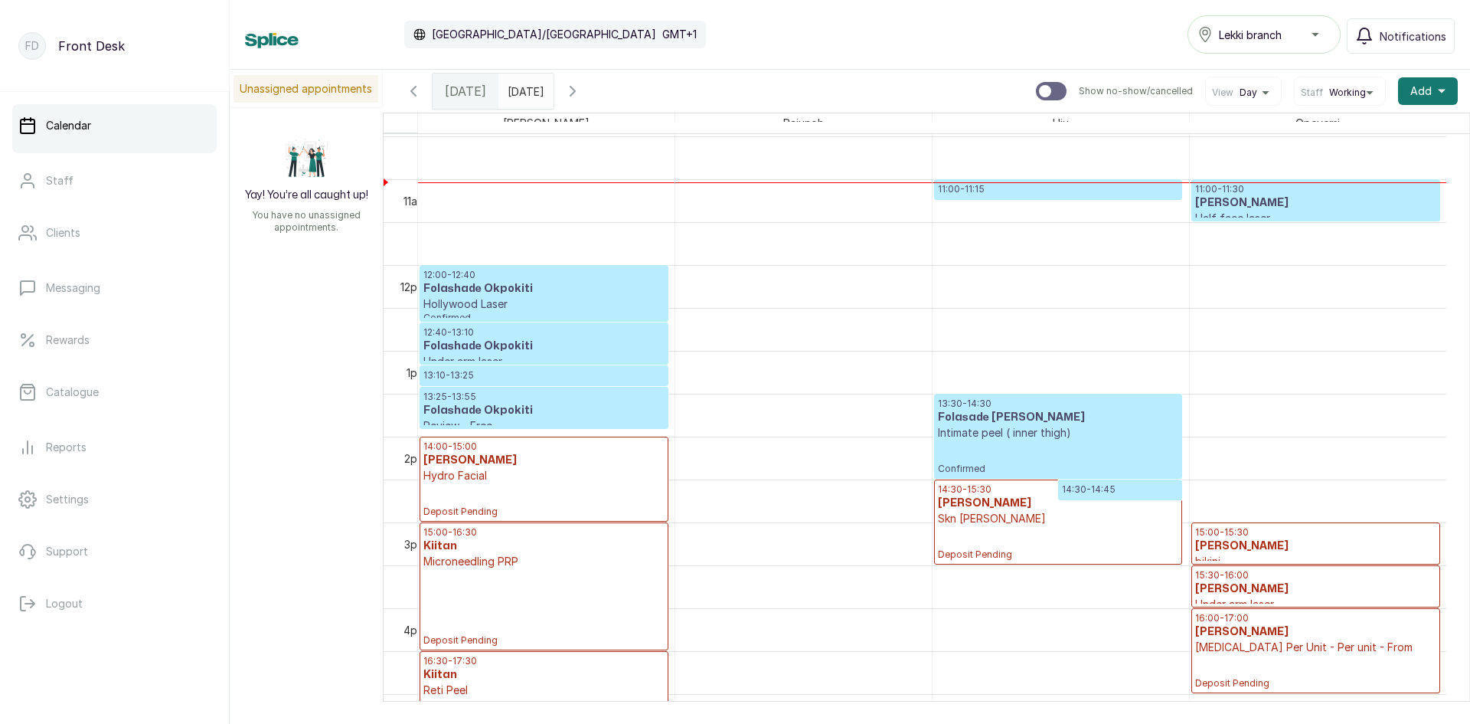
scroll to position [975, 0]
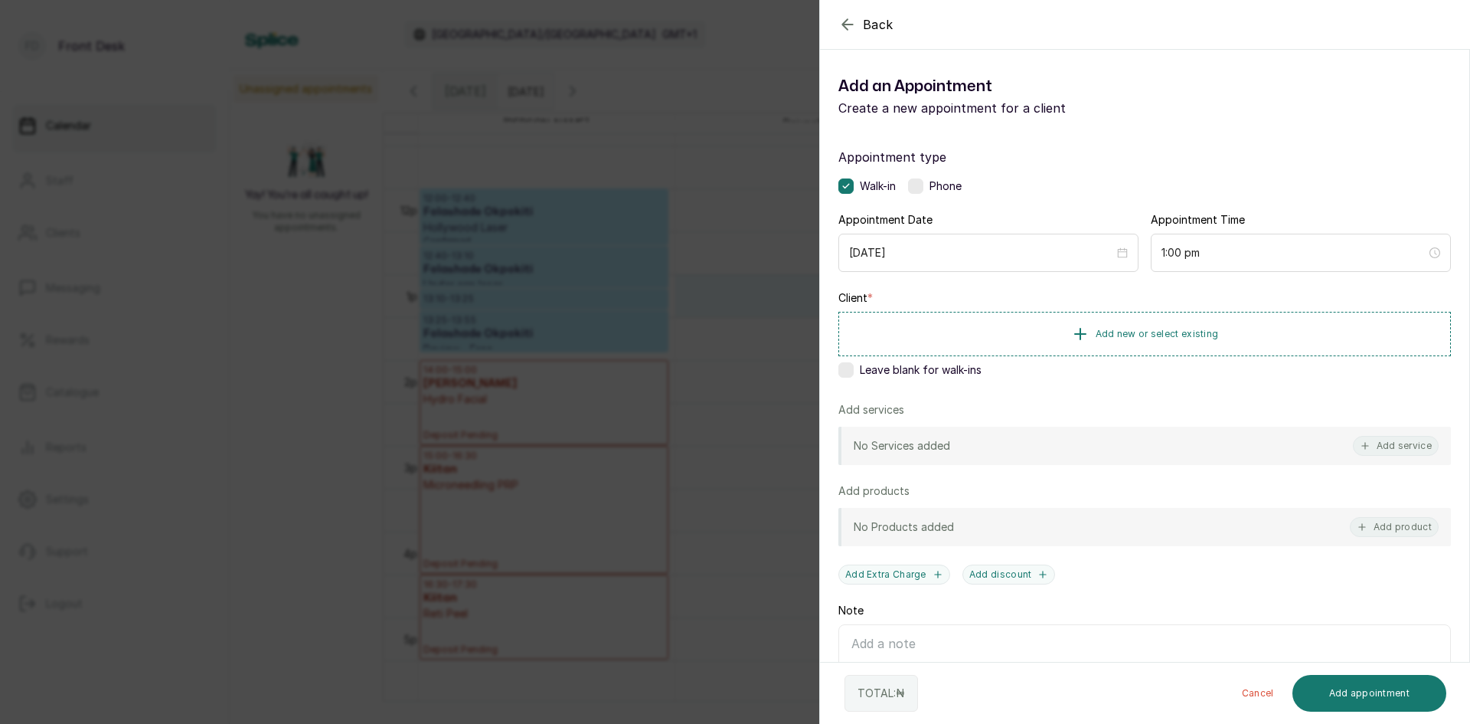
drag, startPoint x: 720, startPoint y: 165, endPoint x: 721, endPoint y: 174, distance: 8.6
click at [721, 168] on div "Back Add Appointment Add an Appointment Create a new appointment for a client A…" at bounding box center [735, 362] width 1470 height 724
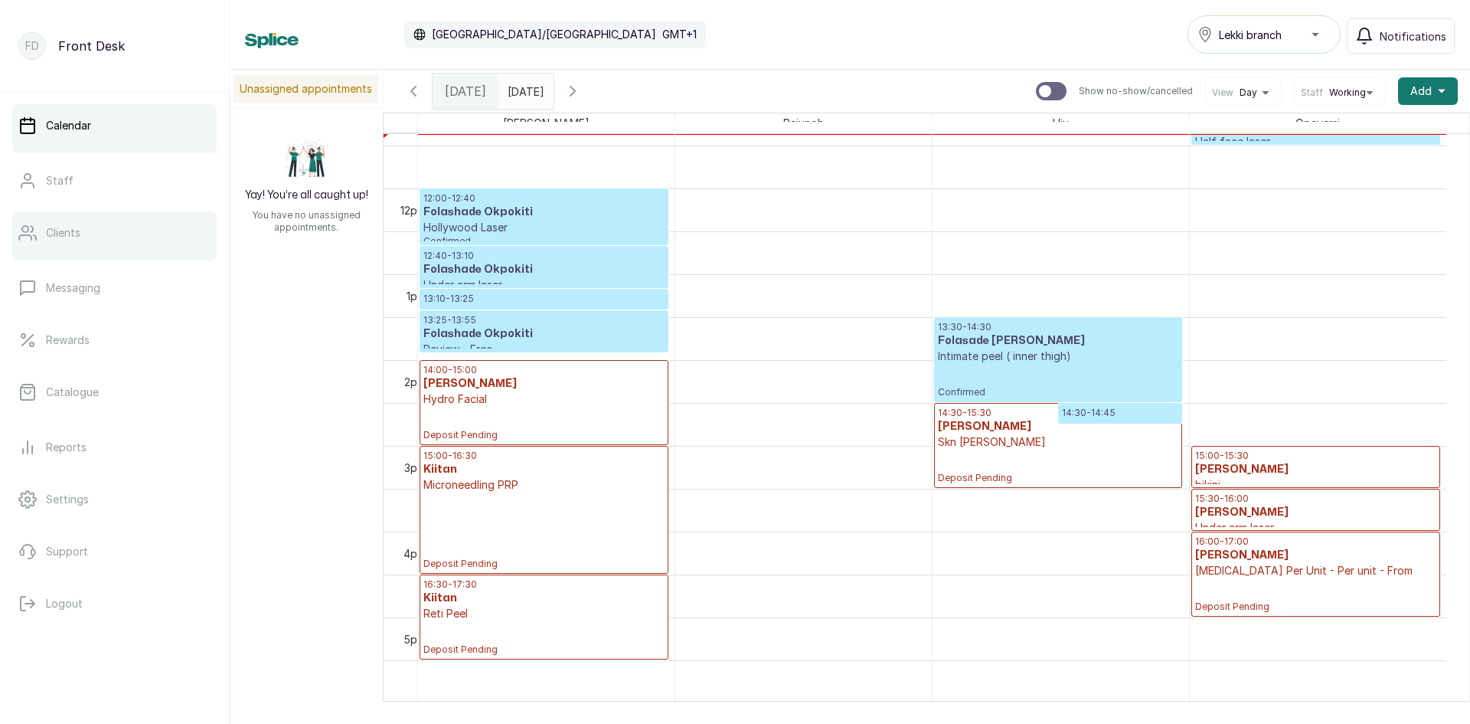
click at [123, 237] on link "Clients" at bounding box center [114, 232] width 204 height 43
